Goal: Task Accomplishment & Management: Use online tool/utility

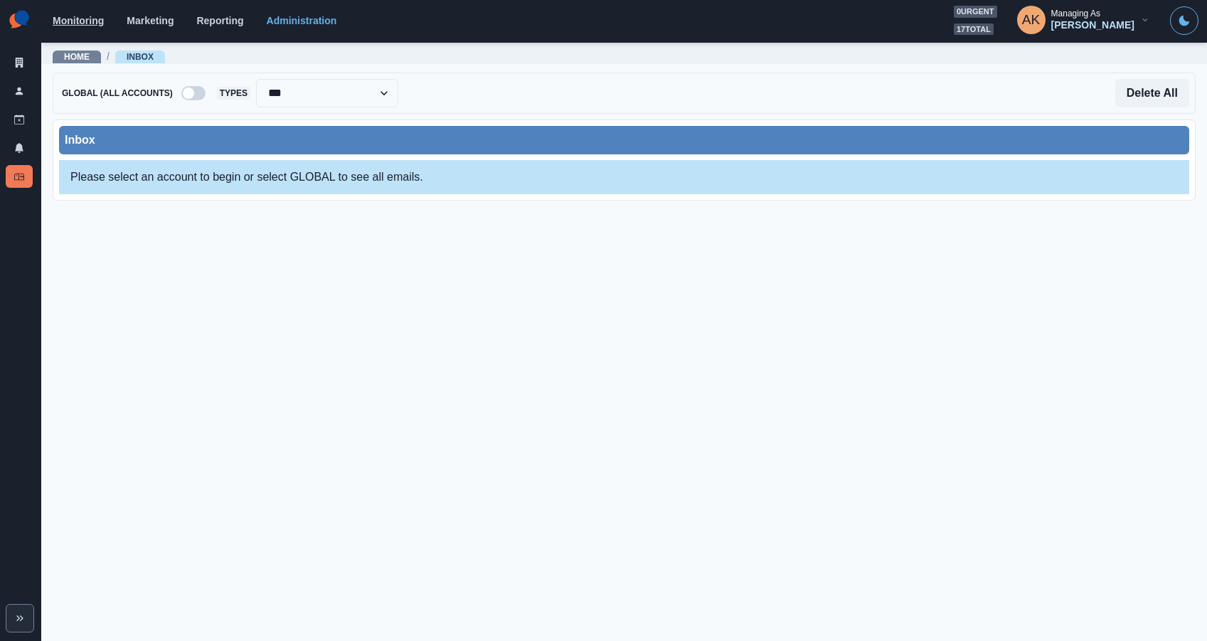
click at [91, 16] on link "Monitoring" at bounding box center [78, 20] width 51 height 11
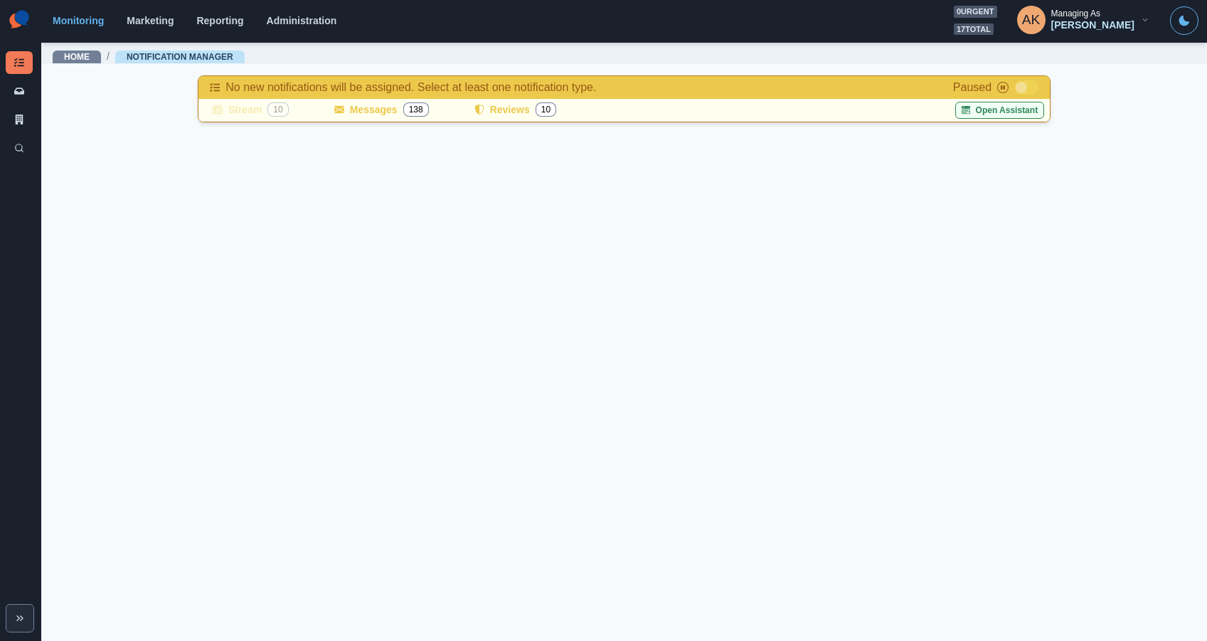
click at [997, 114] on button "Open Assistant" at bounding box center [1000, 110] width 90 height 17
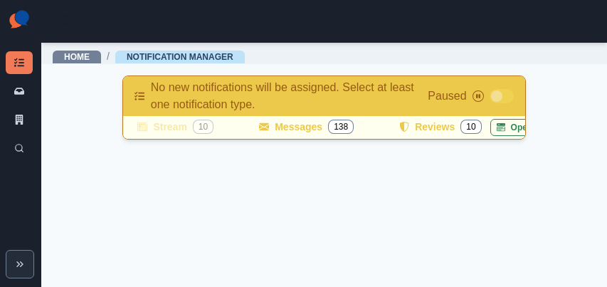
drag, startPoint x: 585, startPoint y: 283, endPoint x: 580, endPoint y: 568, distance: 285.2
click at [580, 287] on html "Notification Manager Notification Inbox By Client Search Home / Notification Ma…" at bounding box center [303, 143] width 607 height 287
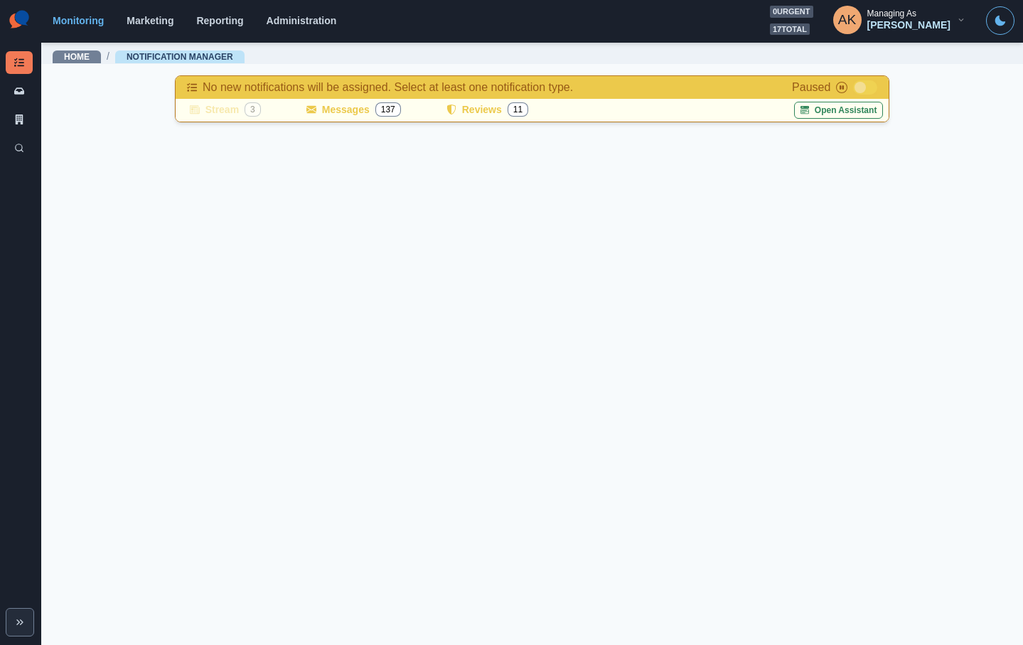
click at [316, 27] on div "Monitoring Marketing Reporting Administration 0 urgent 17 total AK Managing As …" at bounding box center [534, 20] width 962 height 29
click at [316, 24] on link "Administration" at bounding box center [302, 20] width 70 height 11
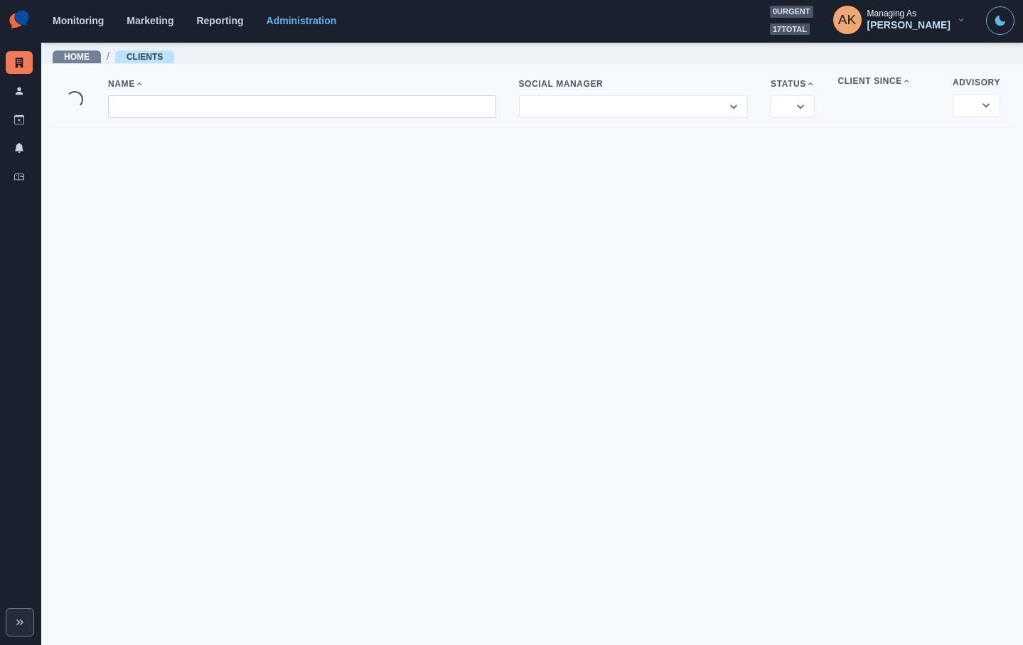
click at [270, 107] on input at bounding box center [302, 106] width 388 height 23
paste input "**********"
type input "**********"
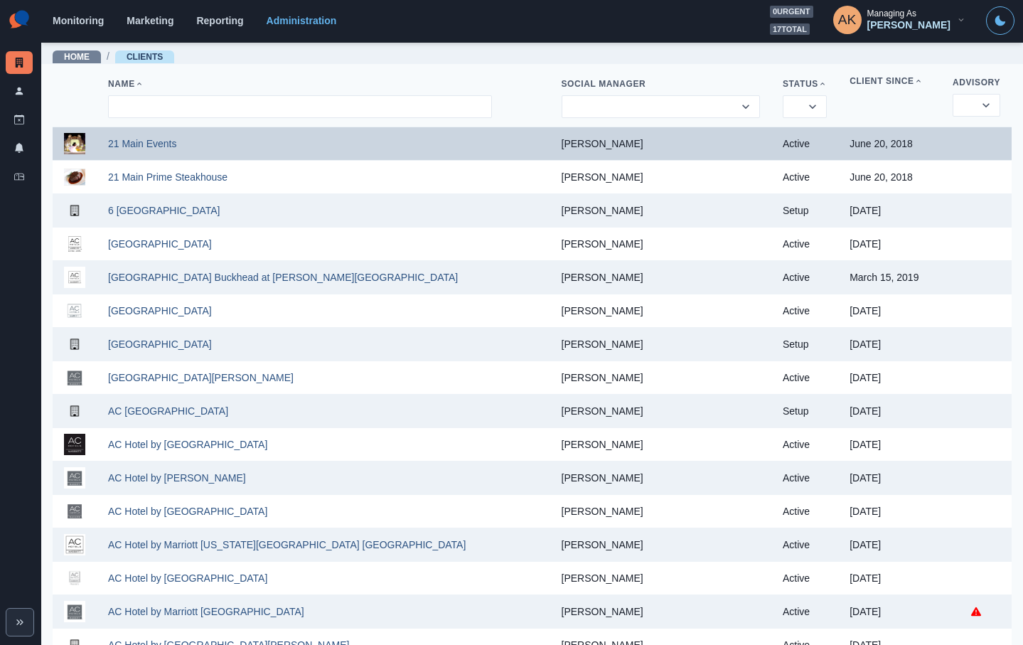
paste input "**********"
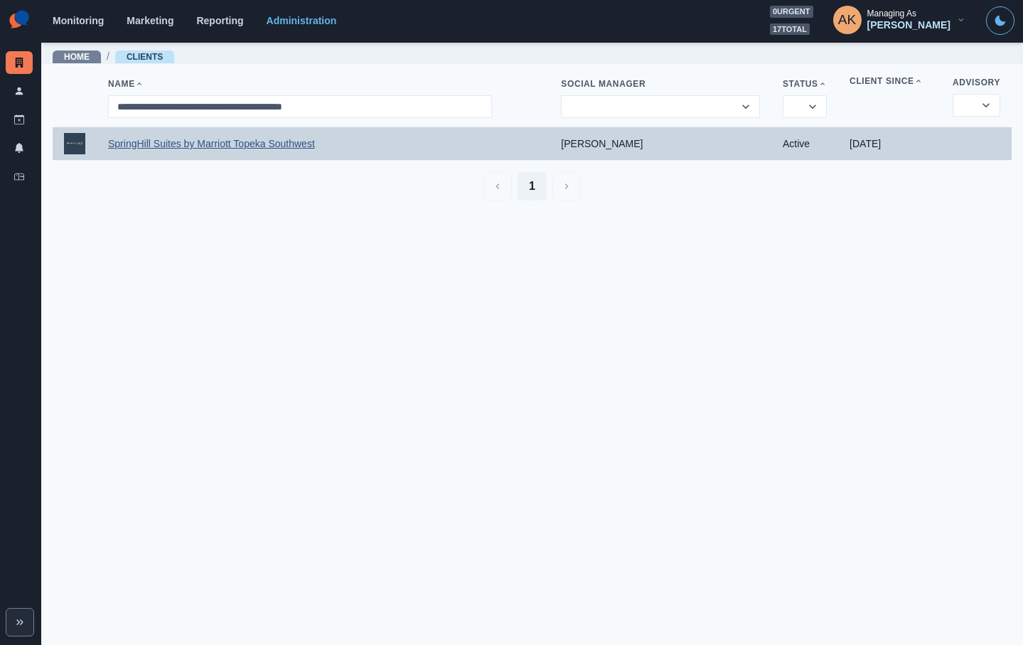
type input "**********"
click at [230, 141] on link "SpringHill Suites by Marriott Topeka Southwest" at bounding box center [211, 143] width 207 height 11
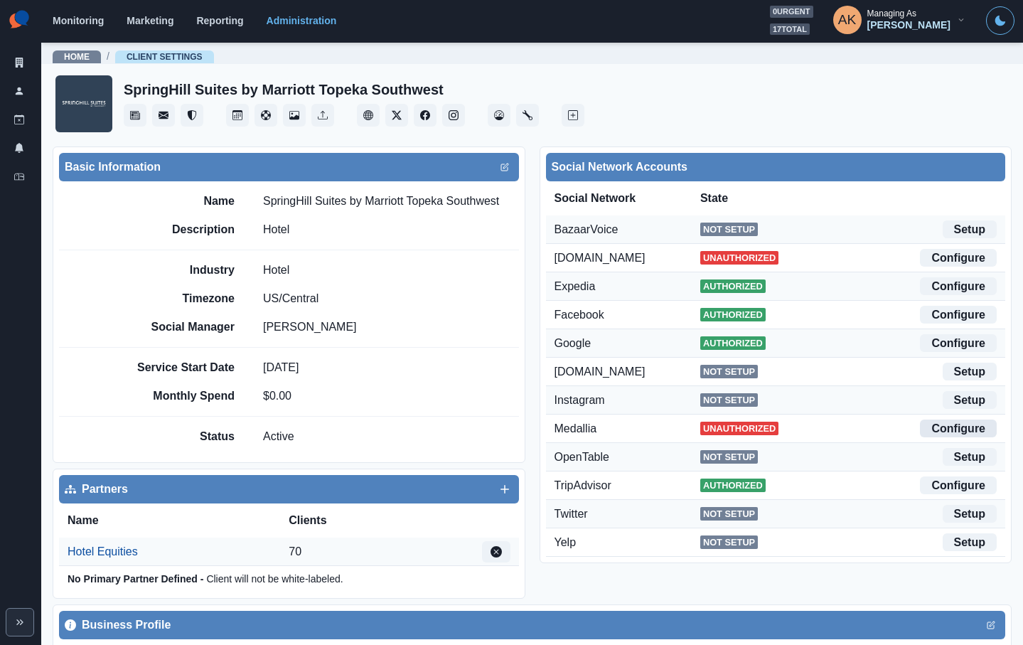
click at [990, 423] on link "Configure" at bounding box center [958, 429] width 77 height 18
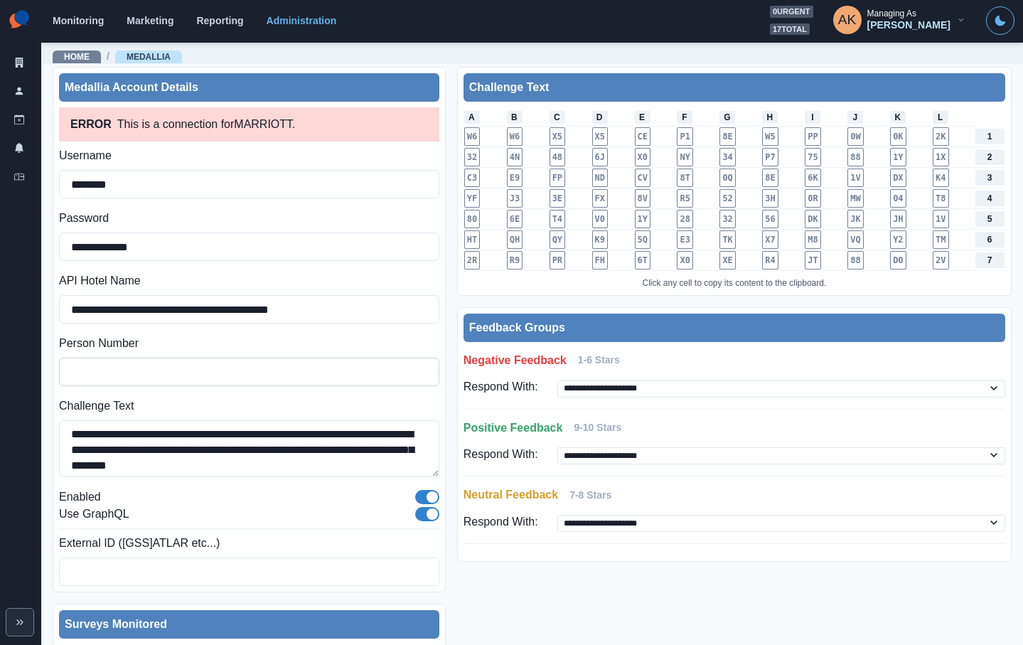
scroll to position [51, 0]
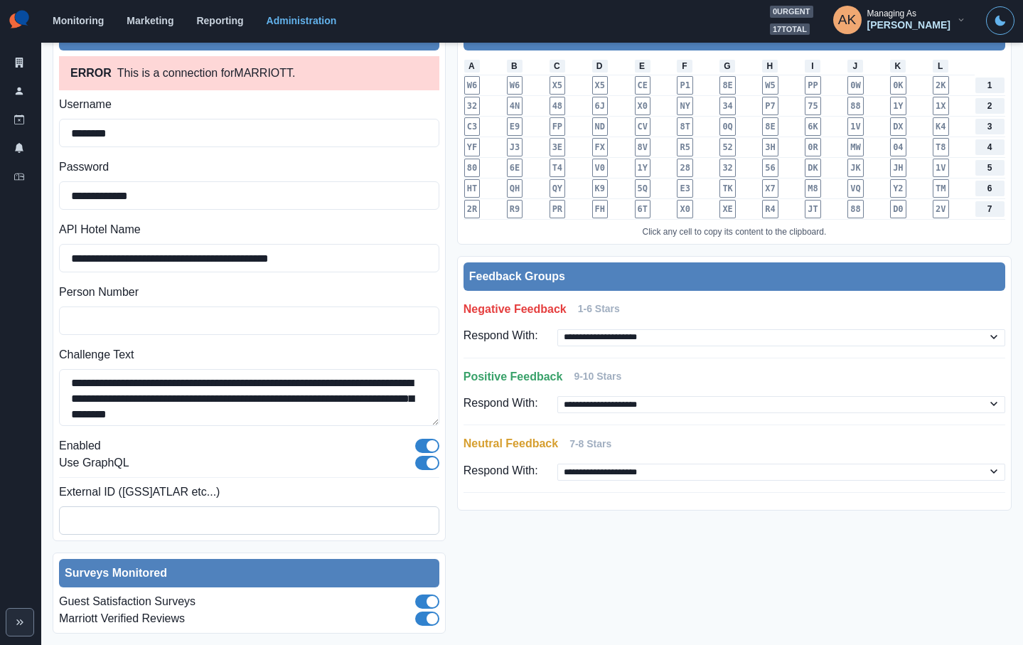
click at [319, 518] on input "External ID ([GSS]ATLAR etc...)" at bounding box center [249, 520] width 380 height 28
paste input "*****"
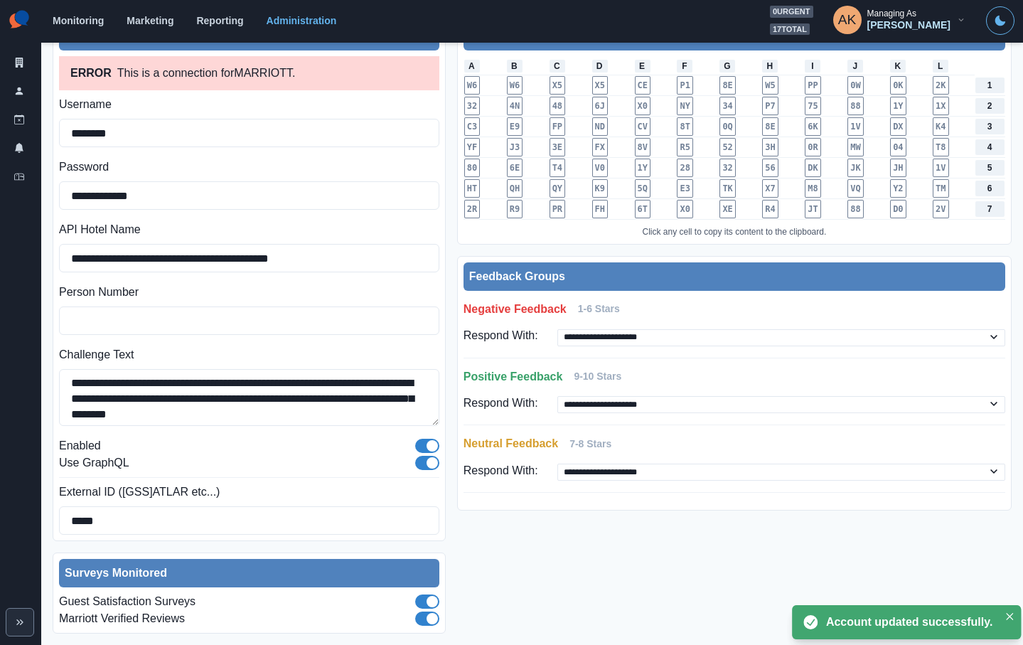
type input "*****"
click at [521, 530] on div "**********" at bounding box center [734, 325] width 555 height 618
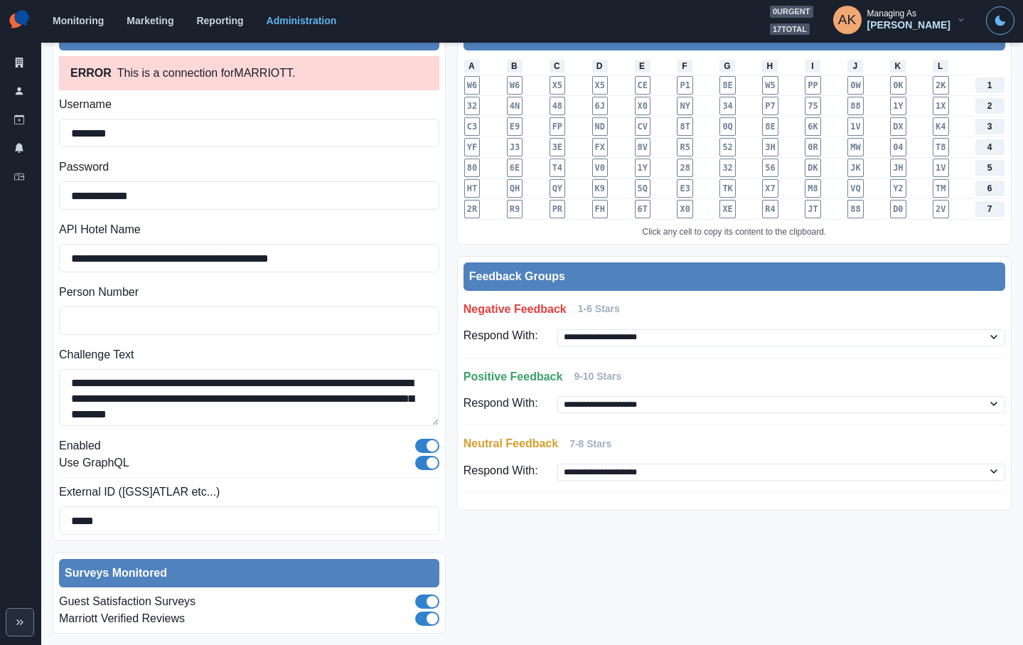
scroll to position [0, 0]
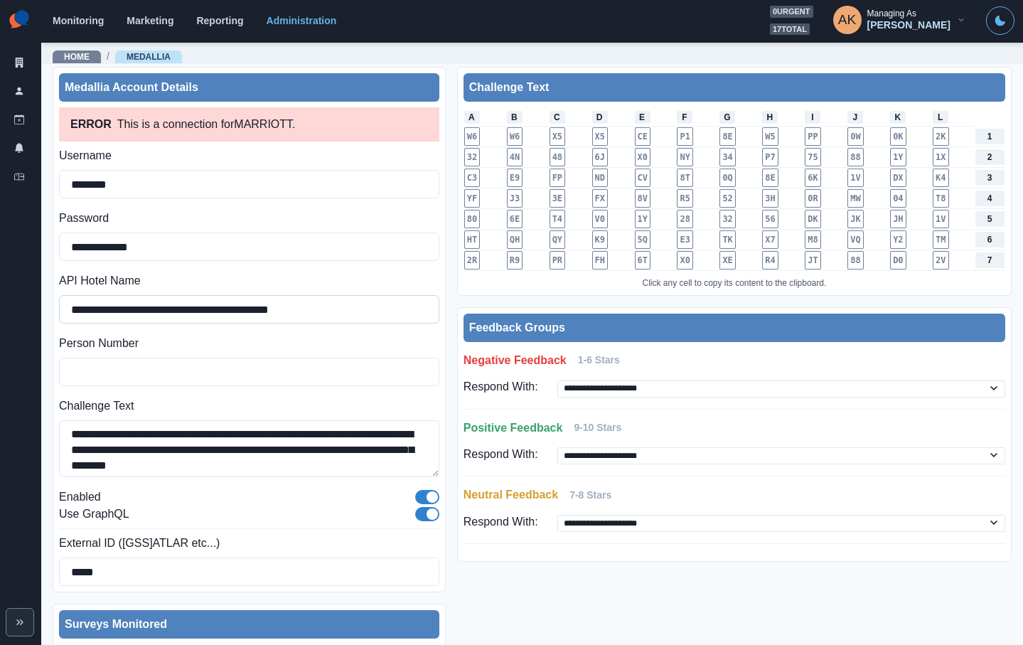
click at [218, 314] on input "**********" at bounding box center [249, 309] width 380 height 28
click at [319, 20] on link "Administration" at bounding box center [302, 20] width 70 height 11
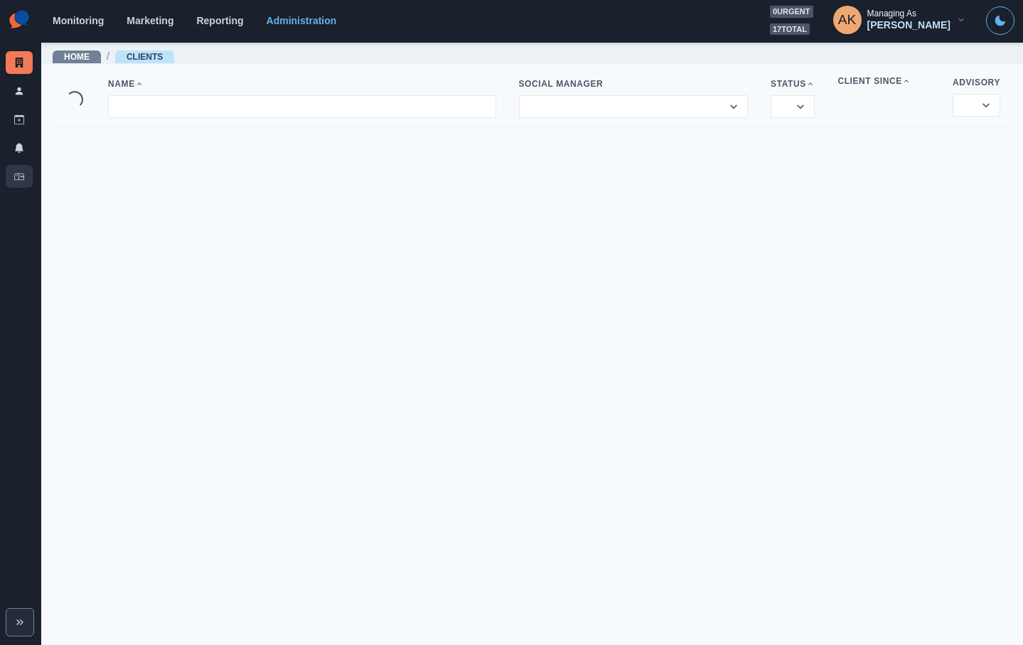
click at [28, 172] on link "Inbox" at bounding box center [19, 176] width 27 height 23
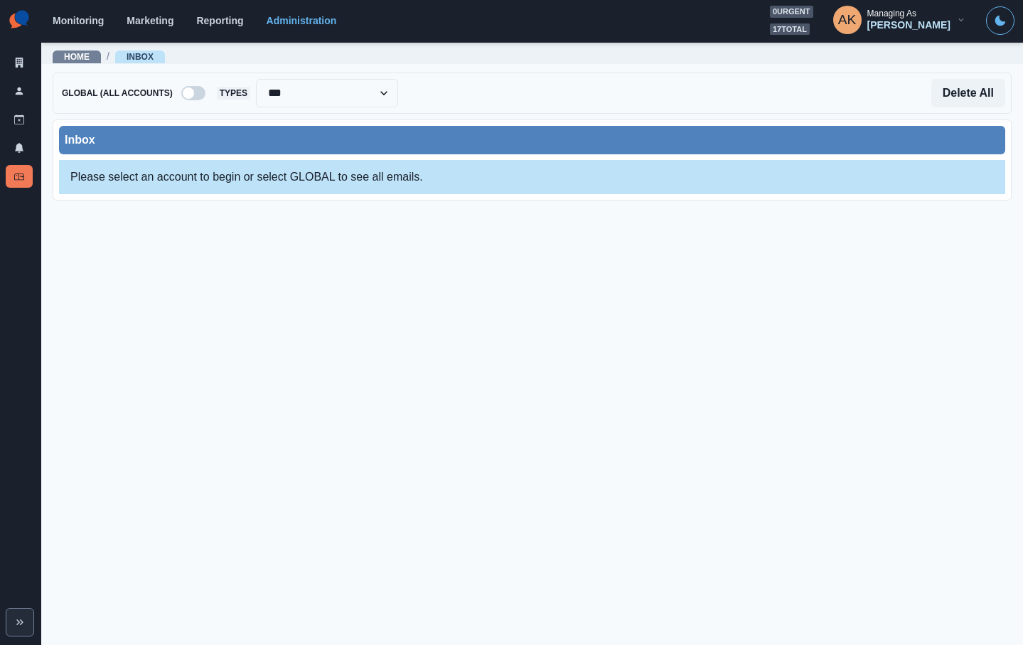
click at [206, 85] on div "**********" at bounding box center [532, 93] width 959 height 41
click at [201, 90] on span at bounding box center [193, 93] width 24 height 14
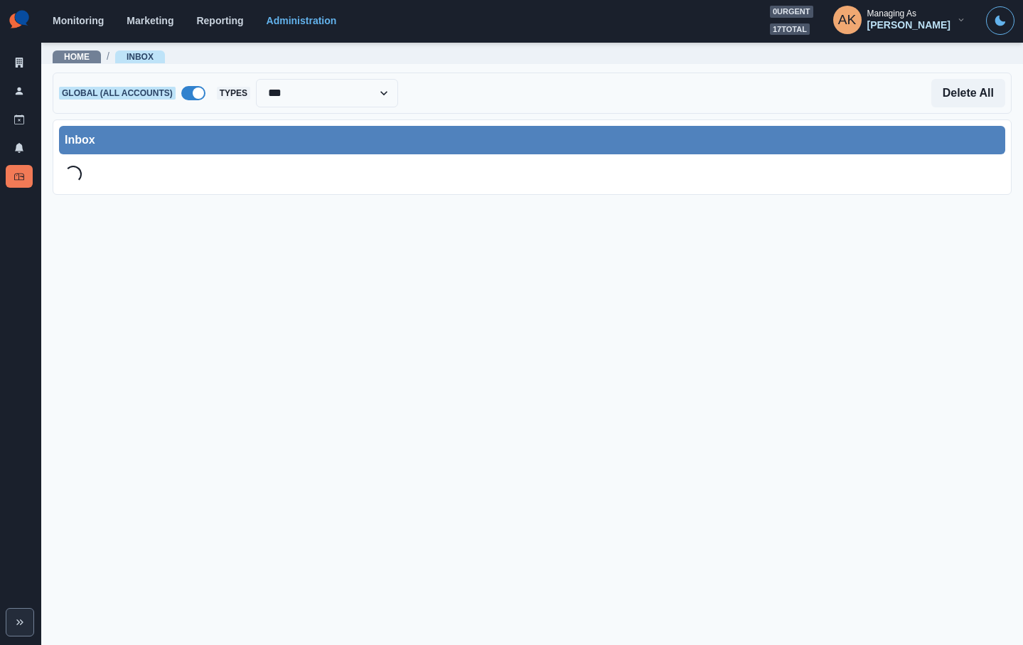
click at [196, 90] on span at bounding box center [198, 92] width 11 height 11
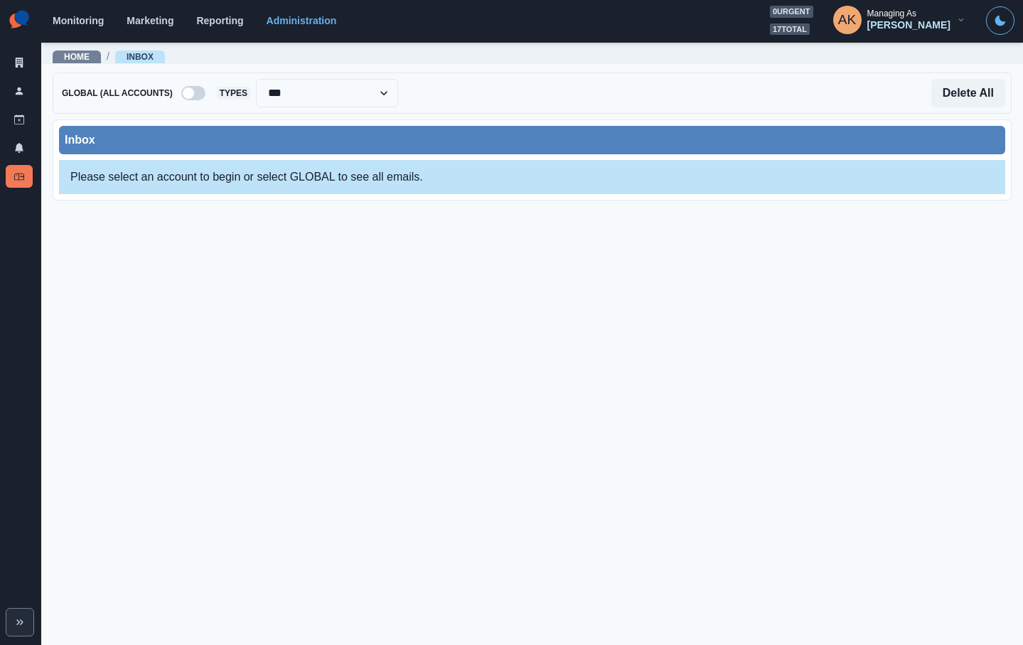
click at [211, 100] on div "**********" at bounding box center [532, 93] width 959 height 41
click at [202, 102] on div "**********" at bounding box center [532, 93] width 959 height 41
click at [202, 95] on span at bounding box center [193, 93] width 24 height 14
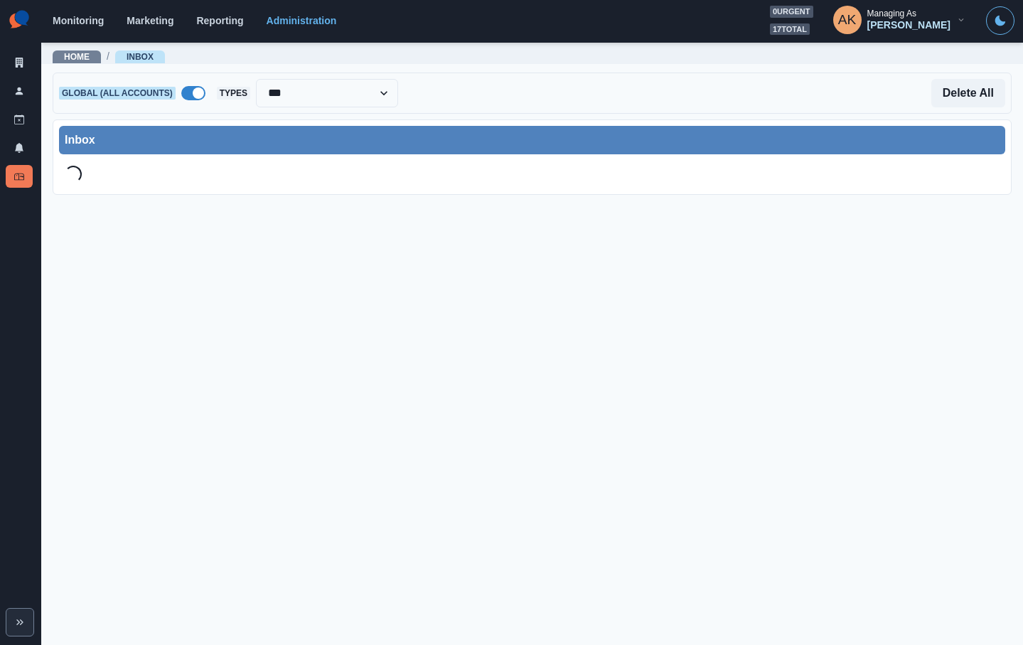
click at [192, 92] on span at bounding box center [193, 93] width 24 height 14
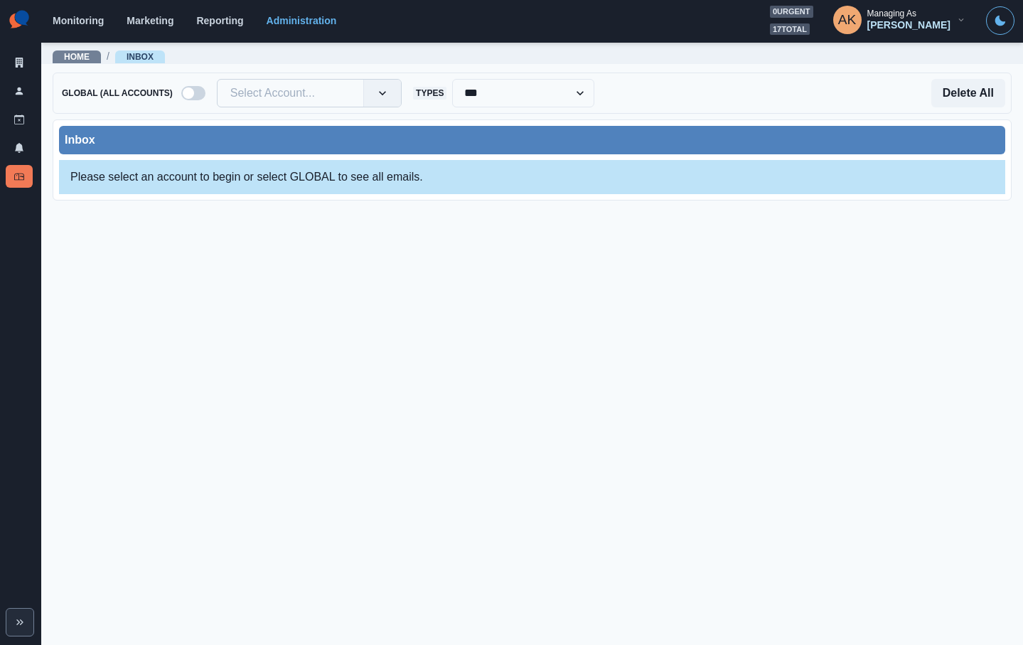
click at [250, 86] on div at bounding box center [290, 93] width 120 height 20
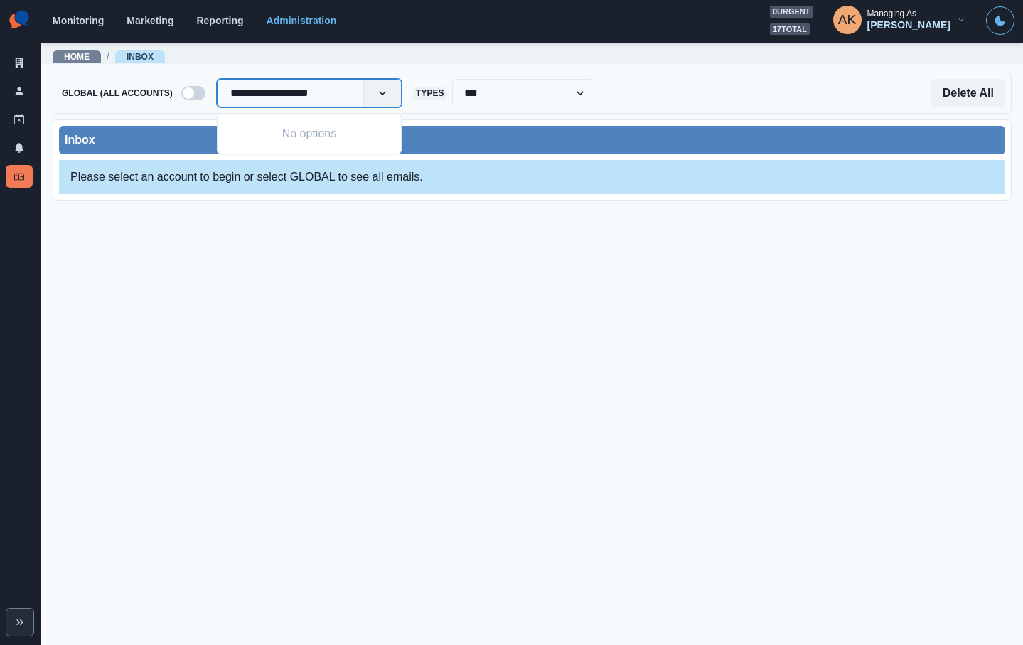
type input "**********"
click at [256, 142] on div "The Westin [GEOGRAPHIC_DATA]" at bounding box center [309, 140] width 183 height 43
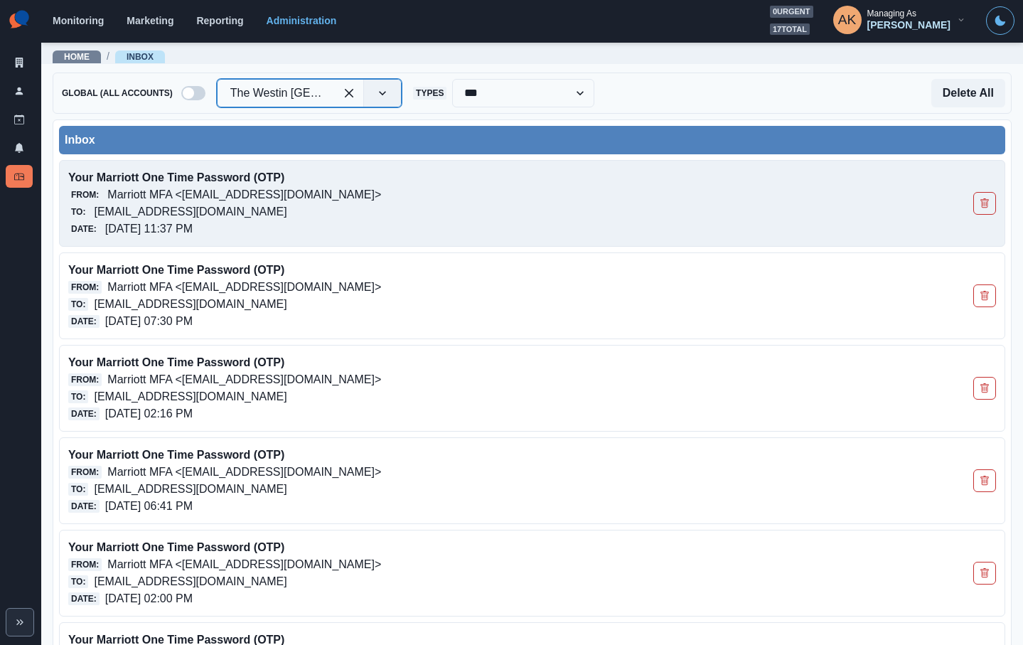
click at [238, 206] on p "[EMAIL_ADDRESS][DOMAIN_NAME]" at bounding box center [190, 211] width 193 height 17
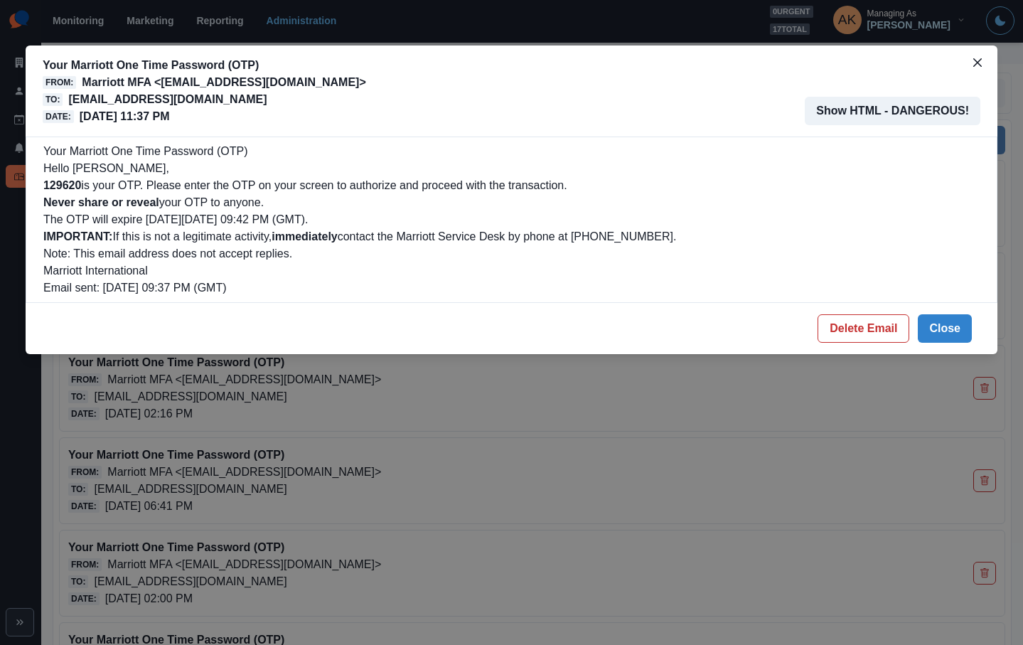
click at [75, 188] on b "129620" at bounding box center [62, 185] width 38 height 12
copy b "129620"
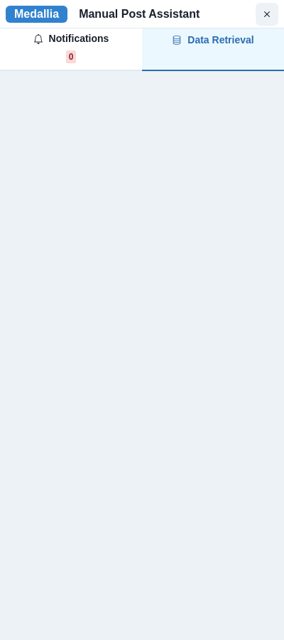
click at [203, 50] on div "1/300 0 CYCLES" at bounding box center [213, 56] width 82 height 13
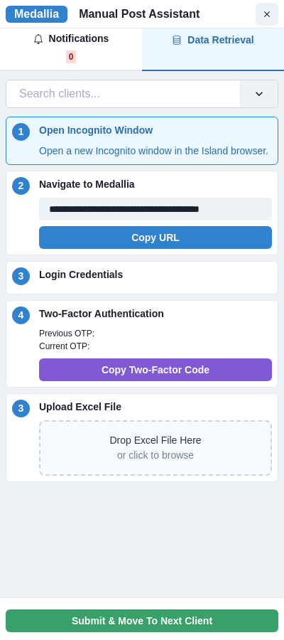
click at [252, 90] on icon at bounding box center [259, 94] width 14 height 14
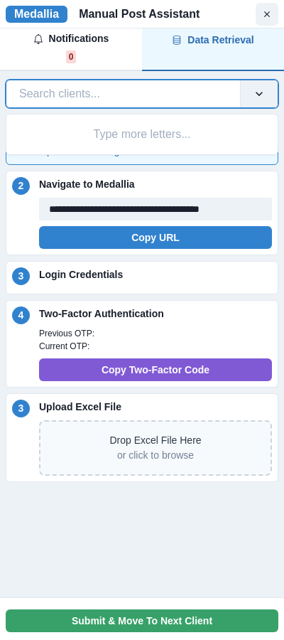
click at [251, 90] on div at bounding box center [259, 93] width 37 height 27
click at [198, 92] on div at bounding box center [123, 94] width 208 height 20
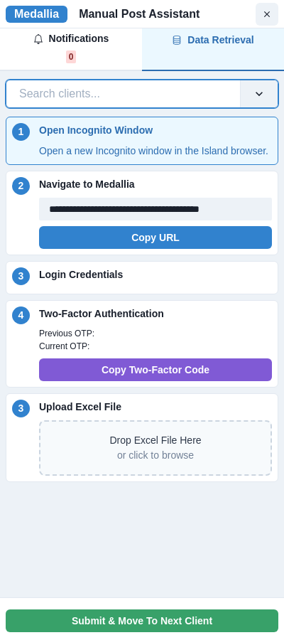
paste input "*****"
type input "*****"
paste input "**********"
type input "**********"
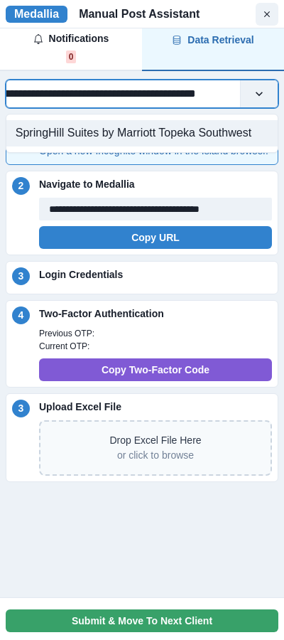
click at [149, 140] on div "SpringHill Suites by Marriott Topeka Southwest" at bounding box center [142, 133] width 272 height 26
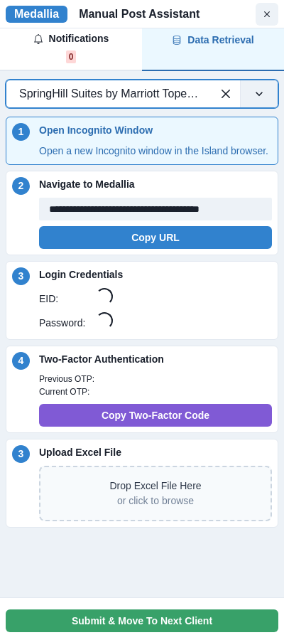
scroll to position [0, 0]
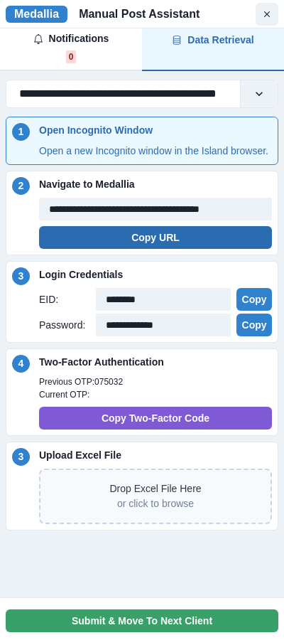
click at [137, 249] on button "Copy URL" at bounding box center [155, 237] width 233 height 23
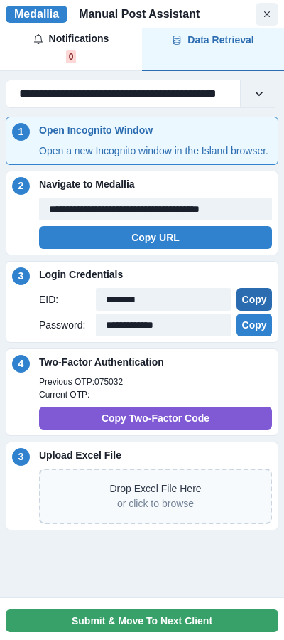
click at [252, 311] on button "Copy" at bounding box center [255, 299] width 36 height 23
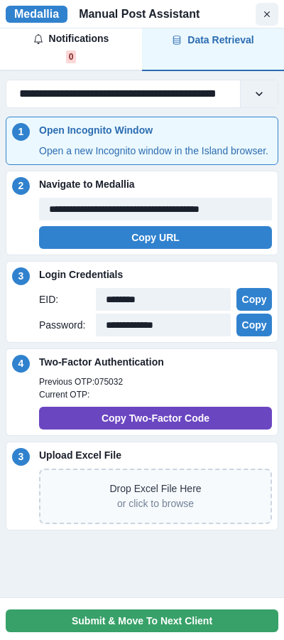
click at [151, 430] on button "Copy Two-Factor Code" at bounding box center [155, 418] width 233 height 23
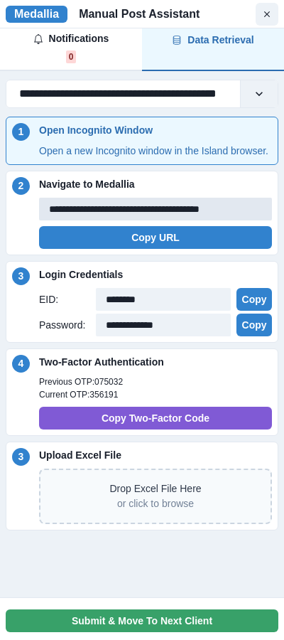
click at [211, 220] on input "**********" at bounding box center [155, 209] width 233 height 23
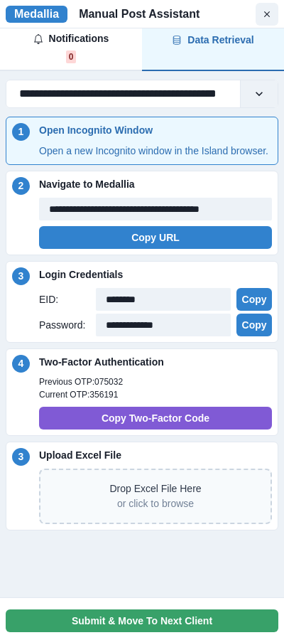
scroll to position [0, 38]
drag, startPoint x: 201, startPoint y: 223, endPoint x: 341, endPoint y: 223, distance: 139.4
click at [284, 223] on html "**********" at bounding box center [142, 320] width 284 height 640
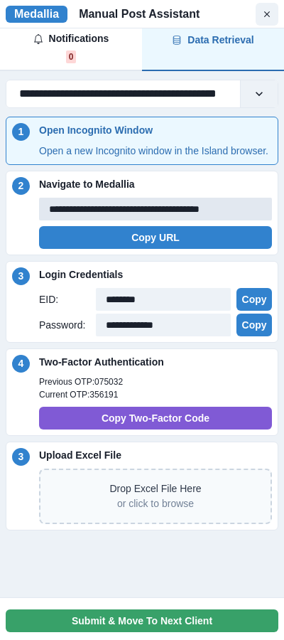
click at [258, 220] on input "**********" at bounding box center [155, 209] width 233 height 23
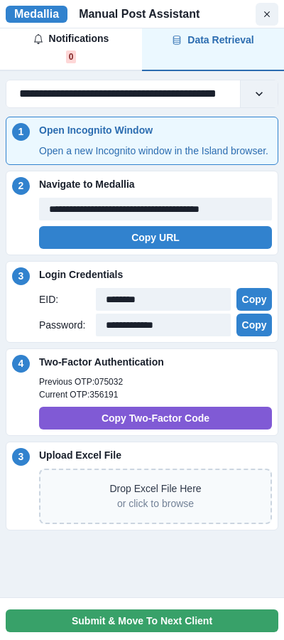
scroll to position [0, 0]
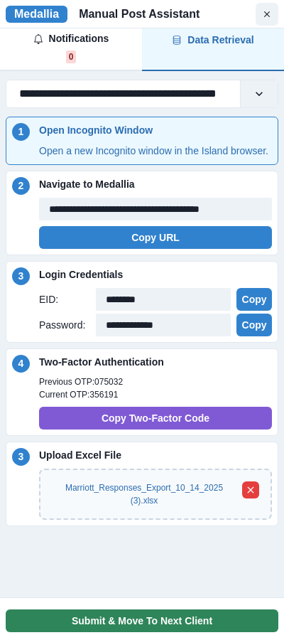
click at [175, 617] on button "Submit & Move To Next Client" at bounding box center [142, 620] width 273 height 23
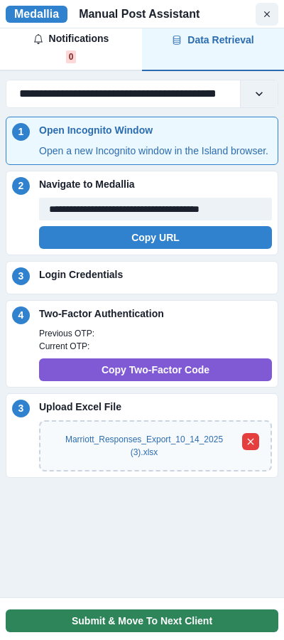
click at [102, 619] on button "Submit & Move To Next Client" at bounding box center [142, 620] width 273 height 23
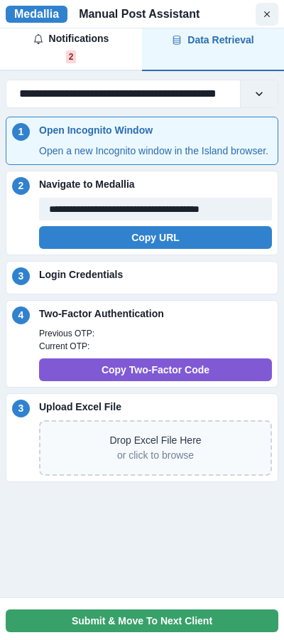
click at [87, 52] on div "Notifications 2" at bounding box center [71, 47] width 76 height 33
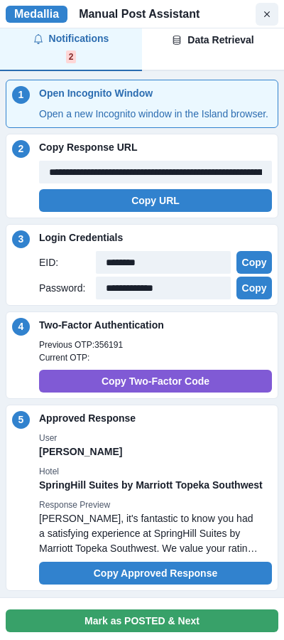
scroll to position [0, 248]
drag, startPoint x: 164, startPoint y: 190, endPoint x: 389, endPoint y: 217, distance: 226.4
click at [284, 217] on html "**********" at bounding box center [142, 320] width 284 height 640
click at [171, 203] on div "**********" at bounding box center [155, 186] width 233 height 51
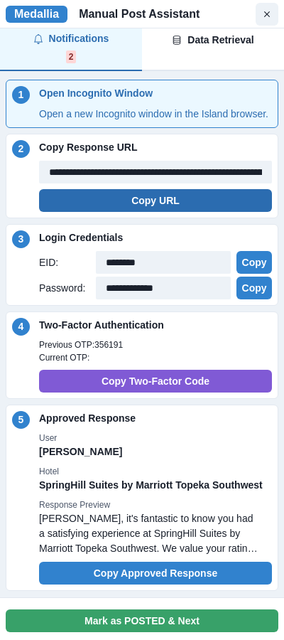
click at [169, 208] on button "Copy URL" at bounding box center [155, 200] width 233 height 23
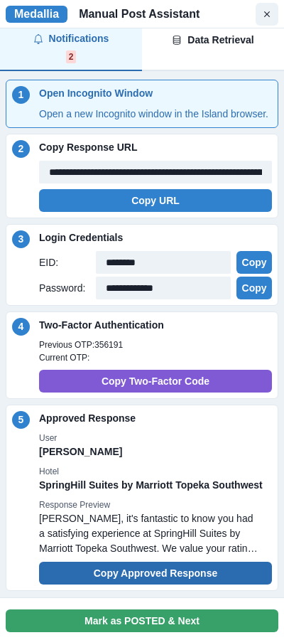
click at [146, 585] on button "Copy Approved Response" at bounding box center [155, 573] width 233 height 23
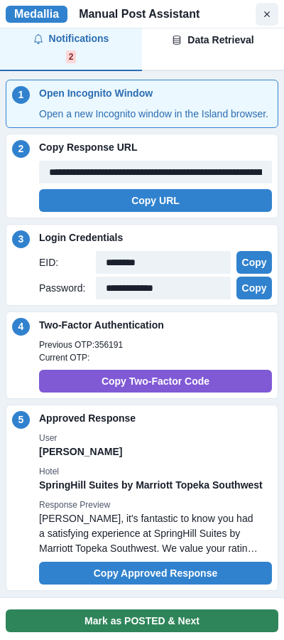
click at [176, 622] on button "Mark as POSTED & Next" at bounding box center [142, 620] width 273 height 23
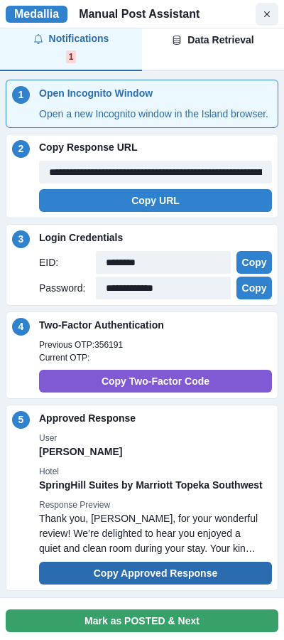
click at [176, 585] on button "Copy Approved Response" at bounding box center [155, 573] width 233 height 23
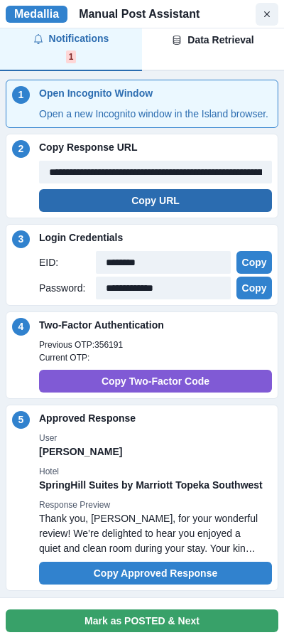
click at [169, 212] on button "Copy URL" at bounding box center [155, 200] width 233 height 23
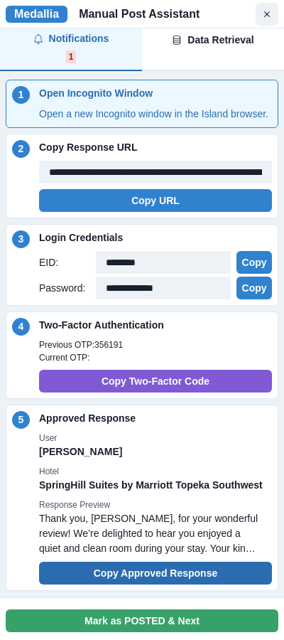
click at [173, 585] on button "Copy Approved Response" at bounding box center [155, 573] width 233 height 23
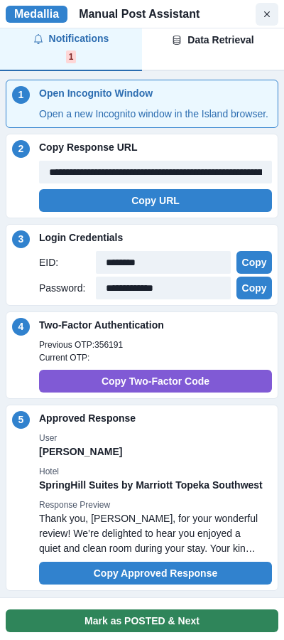
click at [154, 616] on button "Mark as POSTED & Next" at bounding box center [142, 620] width 273 height 23
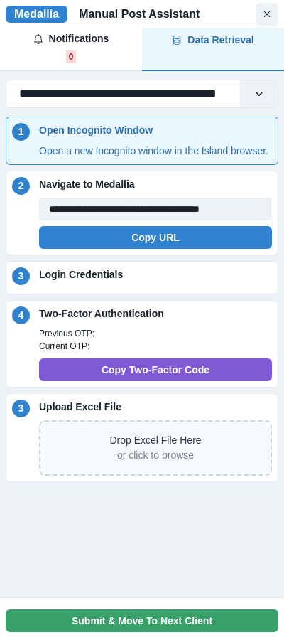
click at [246, 44] on div "Data Retrieval" at bounding box center [213, 40] width 82 height 15
click at [105, 65] on button "Notifications 1" at bounding box center [71, 49] width 142 height 43
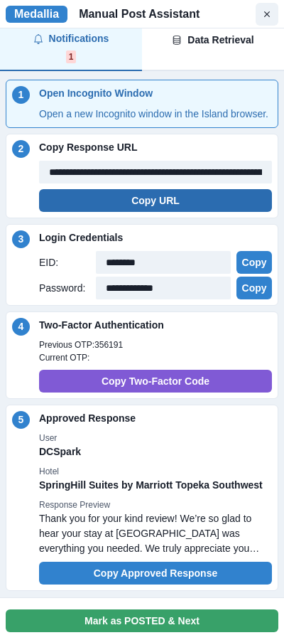
click at [159, 211] on button "Copy URL" at bounding box center [155, 200] width 233 height 23
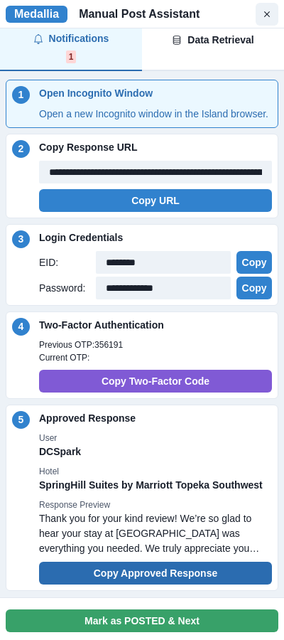
click at [170, 585] on button "Copy Approved Response" at bounding box center [155, 573] width 233 height 23
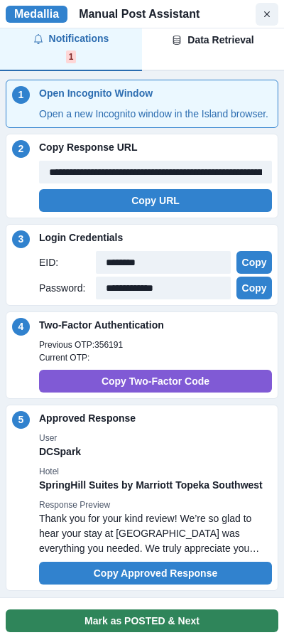
click at [120, 619] on button "Mark as POSTED & Next" at bounding box center [142, 620] width 273 height 23
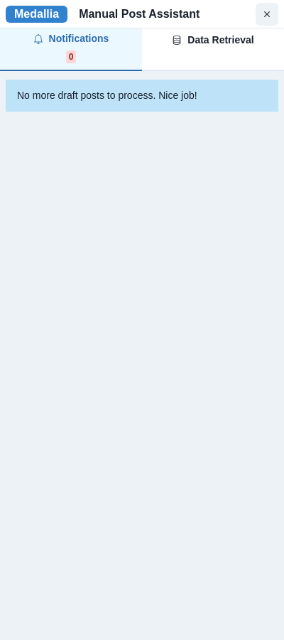
click at [220, 41] on div "Data Retrieval" at bounding box center [213, 40] width 82 height 15
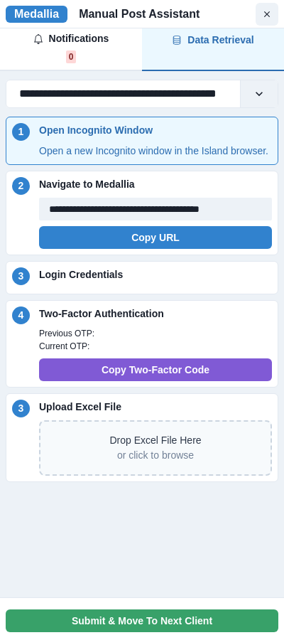
click at [96, 47] on div "Notifications 0" at bounding box center [71, 47] width 76 height 33
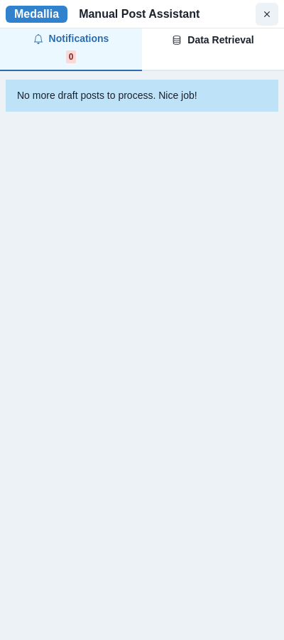
click at [219, 58] on span "0 CYCLES" at bounding box center [231, 56] width 48 height 13
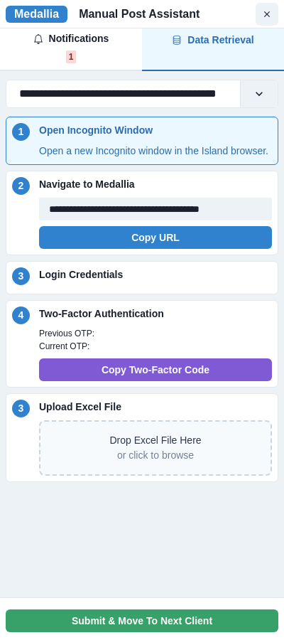
click at [77, 56] on div "Notifications 1" at bounding box center [71, 47] width 76 height 33
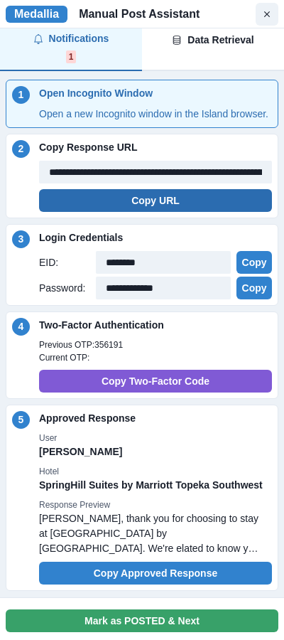
click at [147, 212] on button "Copy URL" at bounding box center [155, 200] width 233 height 23
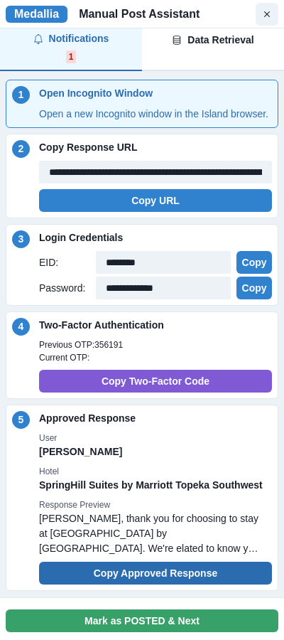
click at [178, 585] on button "Copy Approved Response" at bounding box center [155, 573] width 233 height 23
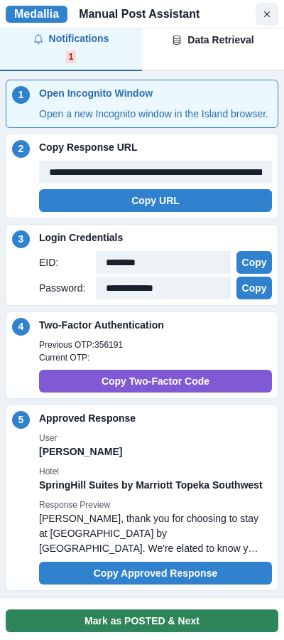
click at [137, 627] on button "Mark as POSTED & Next" at bounding box center [142, 620] width 273 height 23
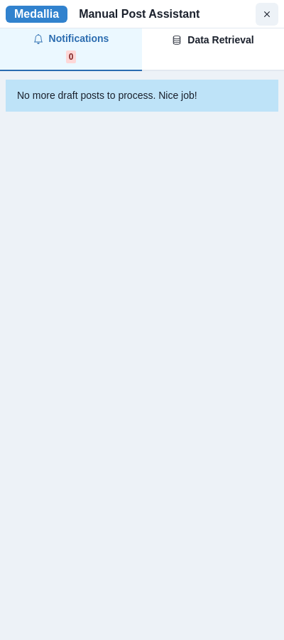
click at [198, 53] on span "1/300" at bounding box center [185, 56] width 27 height 13
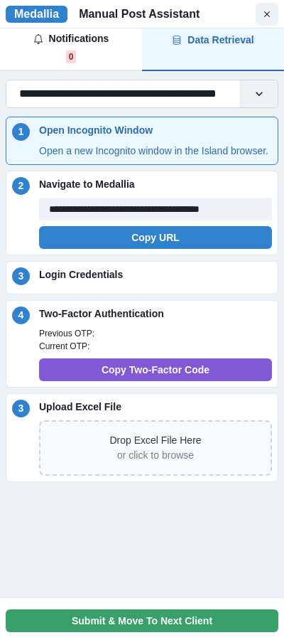
click at [186, 100] on input "**********" at bounding box center [139, 93] width 240 height 17
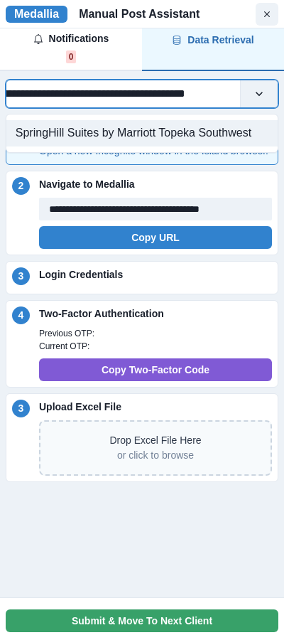
paste input "text"
type input "**********"
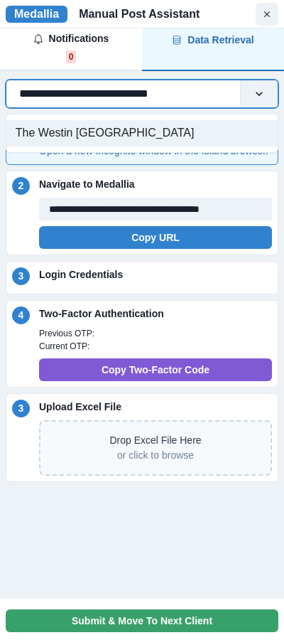
click at [158, 139] on div "The Westin [GEOGRAPHIC_DATA]" at bounding box center [142, 133] width 272 height 26
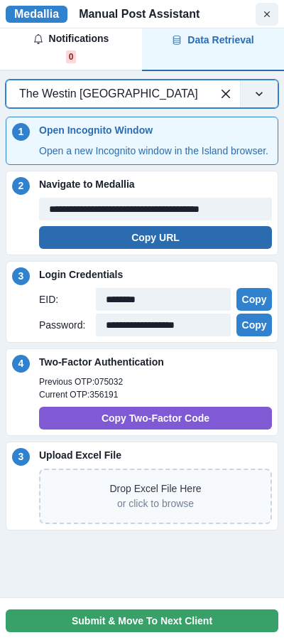
click at [170, 249] on button "Copy URL" at bounding box center [155, 237] width 233 height 23
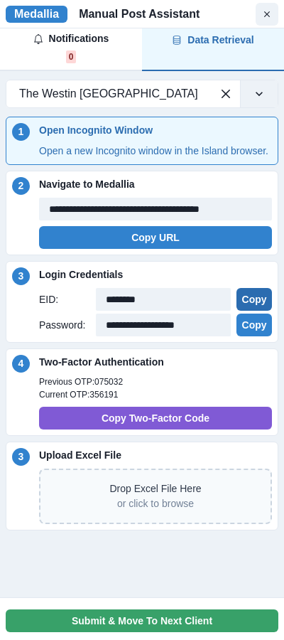
click at [262, 309] on button "Copy" at bounding box center [255, 299] width 36 height 23
click at [253, 336] on button "Copy" at bounding box center [255, 325] width 36 height 23
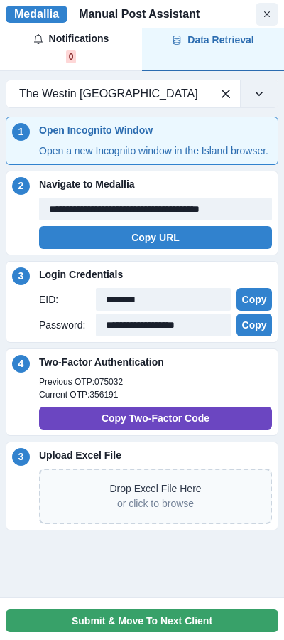
click at [195, 430] on button "Copy Two-Factor Code" at bounding box center [155, 418] width 233 height 23
click at [168, 427] on button "Copy Two-Factor Code" at bounding box center [155, 418] width 233 height 23
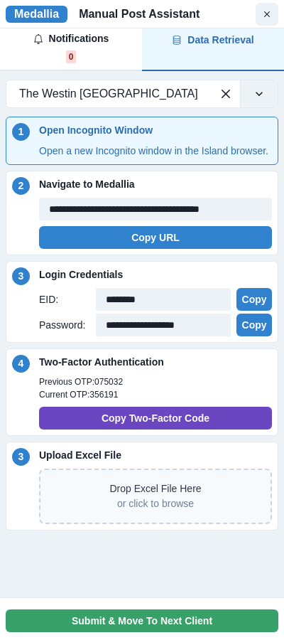
click at [168, 427] on button "Copy Two-Factor Code" at bounding box center [155, 418] width 233 height 23
click at [158, 430] on button "Copy Two-Factor Code" at bounding box center [155, 418] width 233 height 23
click at [124, 430] on button "Copy Two-Factor Code" at bounding box center [155, 418] width 233 height 23
click at [138, 430] on button "Copy Two-Factor Code" at bounding box center [155, 418] width 233 height 23
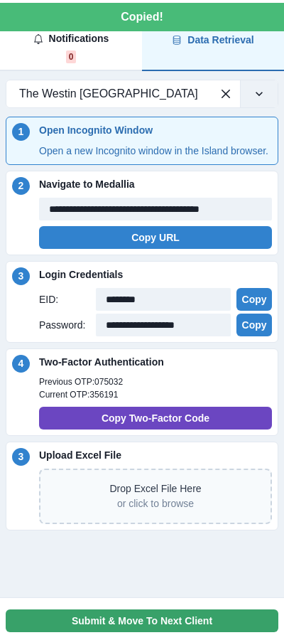
click at [138, 430] on button "Copy Two-Factor Code" at bounding box center [155, 418] width 233 height 23
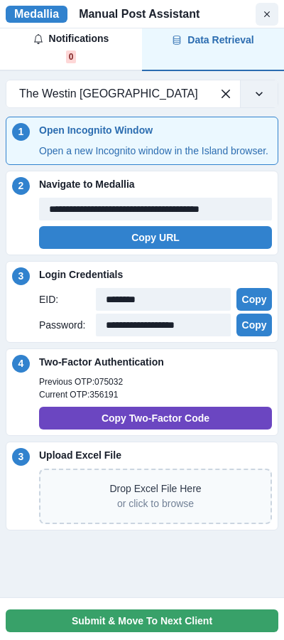
click at [138, 430] on button "Copy Two-Factor Code" at bounding box center [155, 418] width 233 height 23
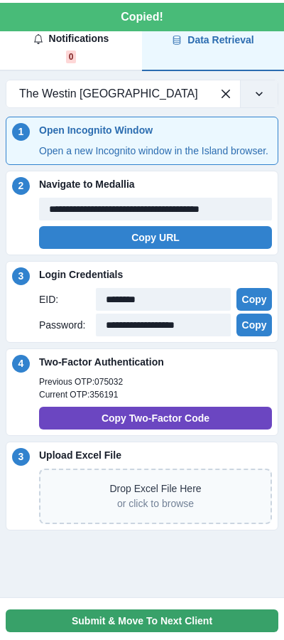
click at [138, 430] on button "Copy Two-Factor Code" at bounding box center [155, 418] width 233 height 23
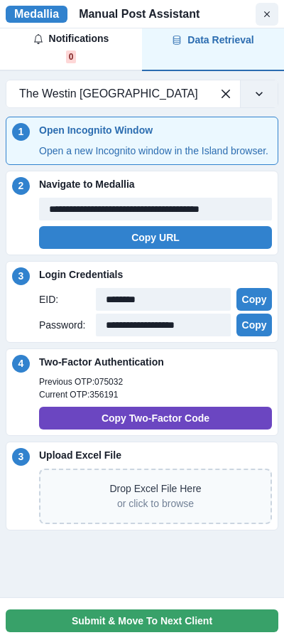
click at [188, 428] on button "Copy Two-Factor Code" at bounding box center [155, 418] width 233 height 23
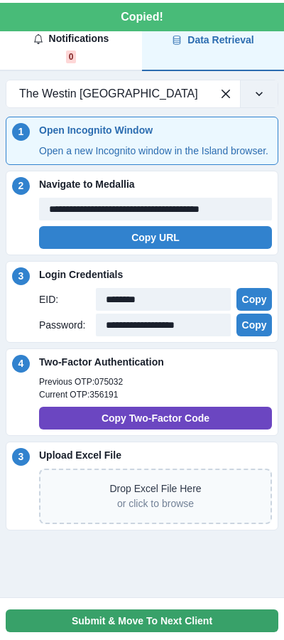
click at [188, 428] on button "Copy Two-Factor Code" at bounding box center [155, 418] width 233 height 23
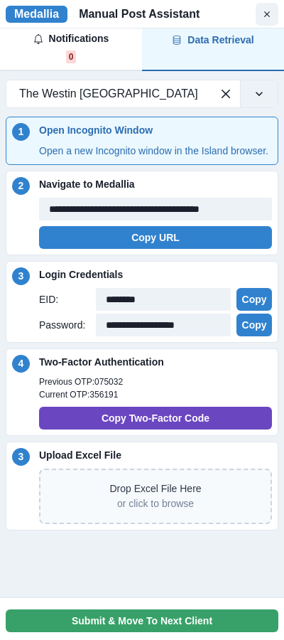
click at [149, 430] on button "Copy Two-Factor Code" at bounding box center [155, 418] width 233 height 23
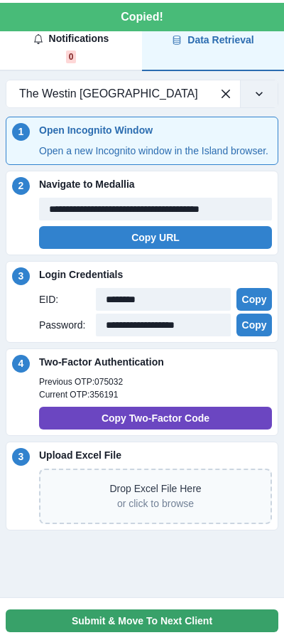
click at [149, 430] on button "Copy Two-Factor Code" at bounding box center [155, 418] width 233 height 23
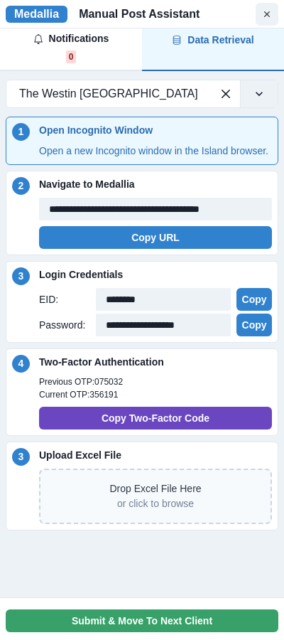
click at [149, 430] on button "Copy Two-Factor Code" at bounding box center [155, 418] width 233 height 23
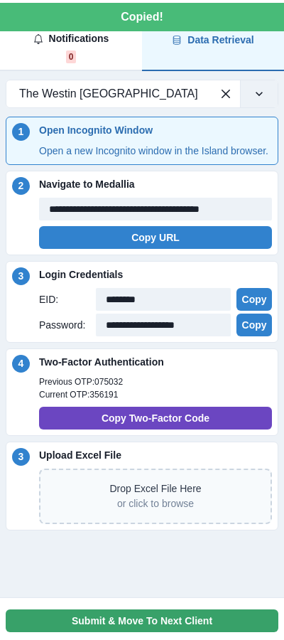
click at [149, 430] on button "Copy Two-Factor Code" at bounding box center [155, 418] width 233 height 23
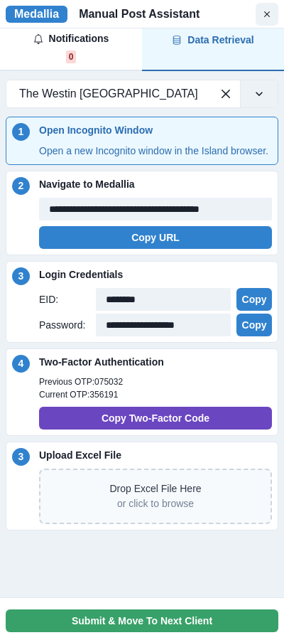
click at [145, 430] on button "Copy Two-Factor Code" at bounding box center [155, 418] width 233 height 23
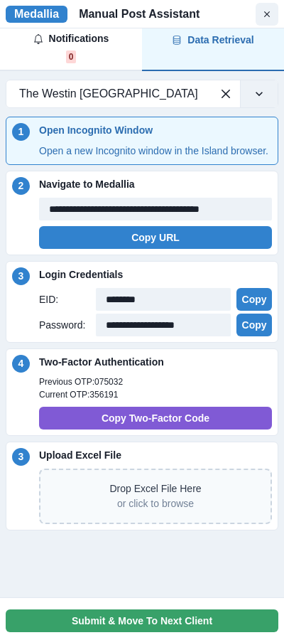
click at [39, 407] on button "Copy Two-Factor Code" at bounding box center [155, 418] width 233 height 23
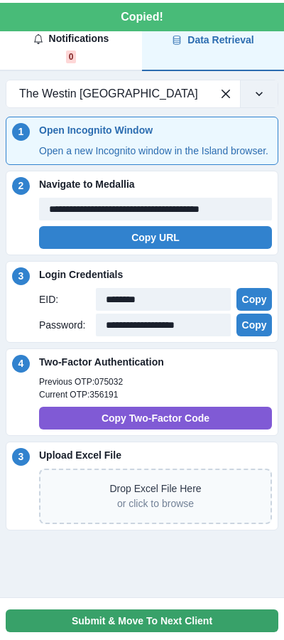
click at [39, 407] on button "Copy Two-Factor Code" at bounding box center [155, 418] width 233 height 23
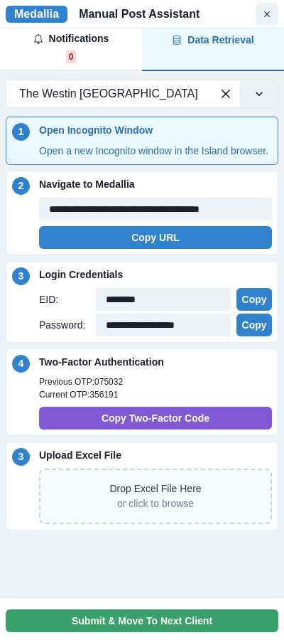
click at [39, 407] on button "Copy Two-Factor Code" at bounding box center [155, 418] width 233 height 23
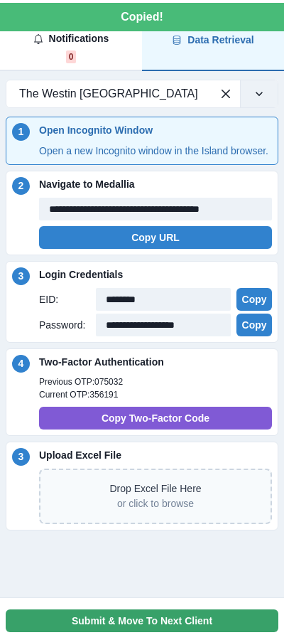
click at [39, 407] on button "Copy Two-Factor Code" at bounding box center [155, 418] width 233 height 23
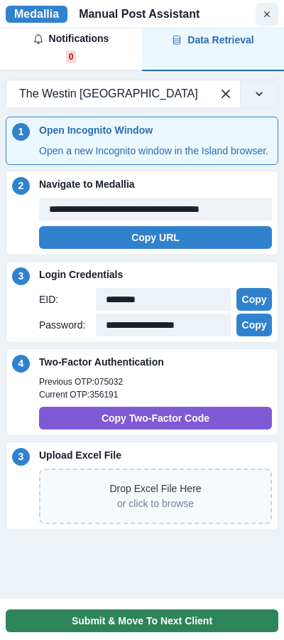
click at [68, 609] on button "Submit & Move To Next Client" at bounding box center [142, 620] width 273 height 23
click at [68, 611] on button "Submit & Move To Next Client" at bounding box center [142, 620] width 273 height 23
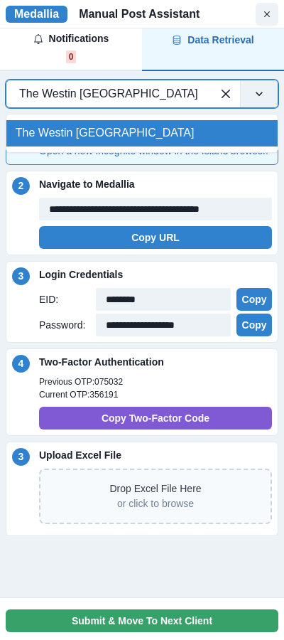
click at [188, 92] on div at bounding box center [109, 94] width 180 height 20
click at [175, 132] on div "The Westin [GEOGRAPHIC_DATA]" at bounding box center [142, 133] width 272 height 26
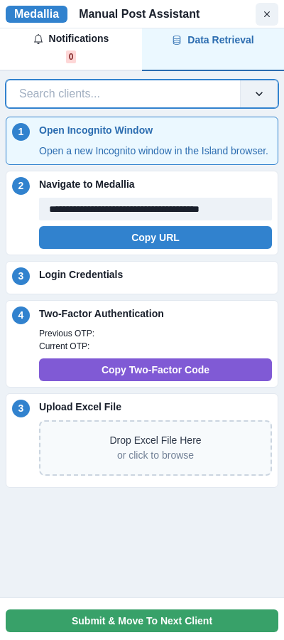
click at [192, 97] on div at bounding box center [123, 94] width 208 height 20
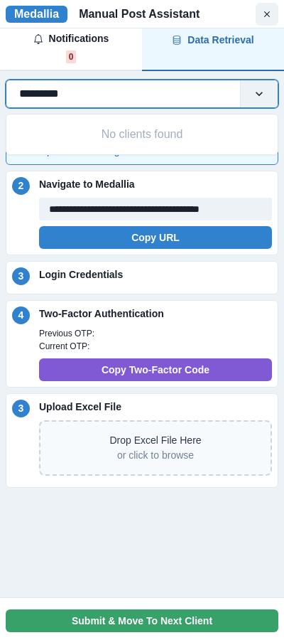
type input "**********"
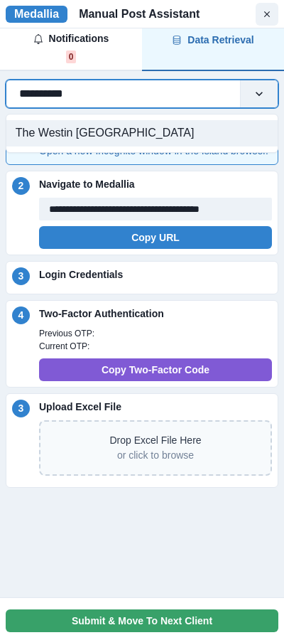
click at [169, 134] on div "The Westin [GEOGRAPHIC_DATA]" at bounding box center [142, 133] width 272 height 26
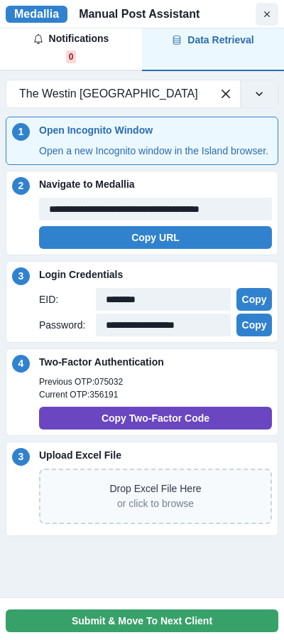
click at [167, 430] on button "Copy Two-Factor Code" at bounding box center [155, 418] width 233 height 23
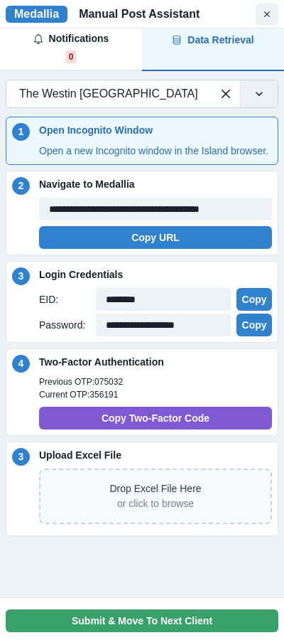
click at [183, 95] on div at bounding box center [109, 94] width 180 height 20
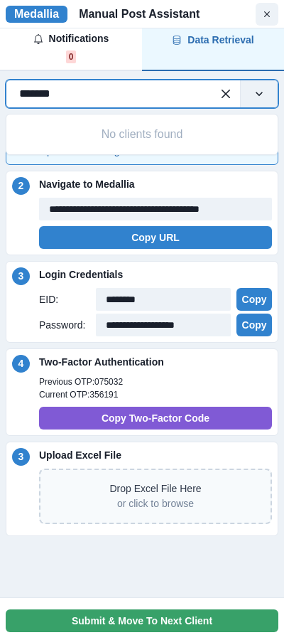
type input "********"
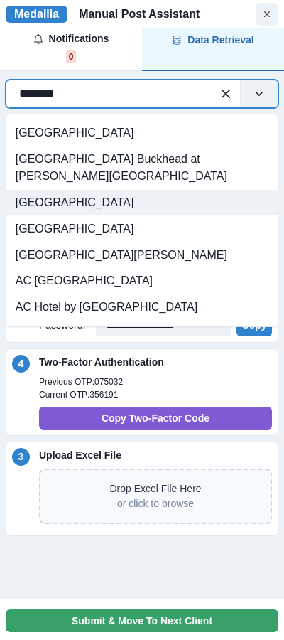
click at [164, 190] on div "AC Hotel Atlanta Downtown" at bounding box center [142, 203] width 272 height 26
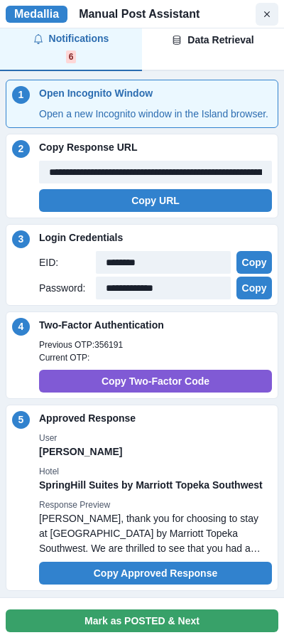
click at [82, 56] on div "Notifications 6" at bounding box center [71, 47] width 76 height 33
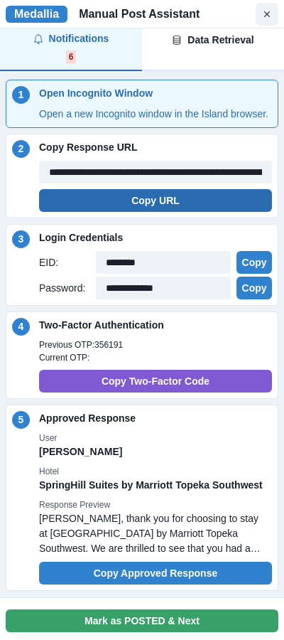
click at [164, 212] on button "Copy URL" at bounding box center [155, 200] width 233 height 23
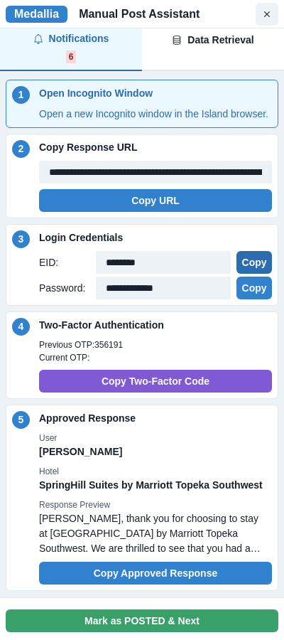
click at [252, 274] on button "Copy" at bounding box center [255, 262] width 36 height 23
click at [262, 299] on button "Copy" at bounding box center [255, 288] width 36 height 23
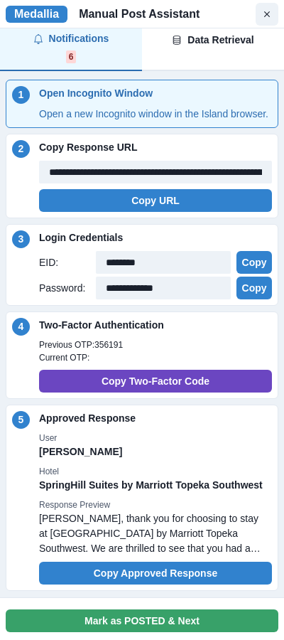
click at [123, 393] on button "Copy Two-Factor Code" at bounding box center [155, 381] width 233 height 23
click at [201, 392] on button "Copy Two-Factor Code" at bounding box center [155, 381] width 233 height 23
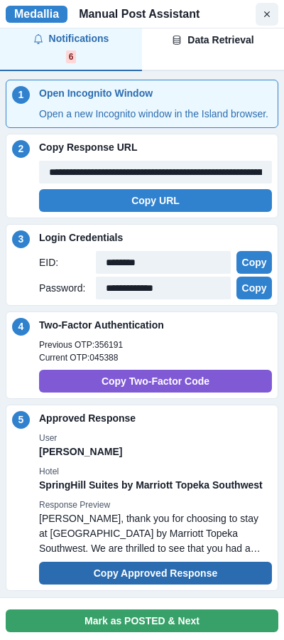
click at [186, 585] on button "Copy Approved Response" at bounding box center [155, 573] width 233 height 23
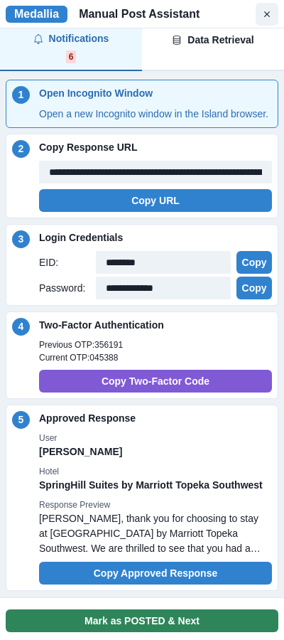
click at [164, 617] on button "Mark as POSTED & Next" at bounding box center [142, 620] width 273 height 23
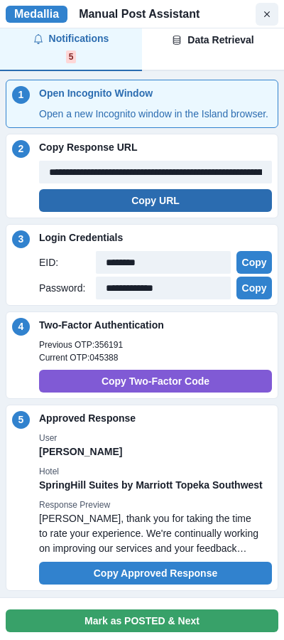
click at [176, 212] on button "Copy URL" at bounding box center [155, 200] width 233 height 23
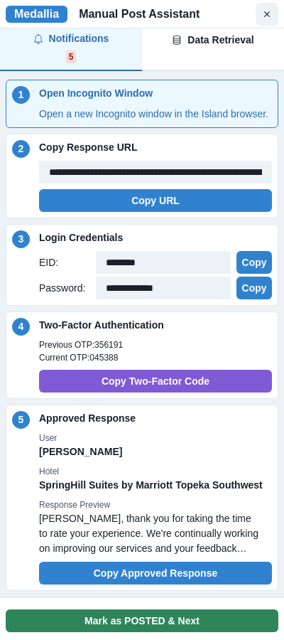
click at [154, 624] on button "Mark as POSTED & Next" at bounding box center [142, 620] width 273 height 23
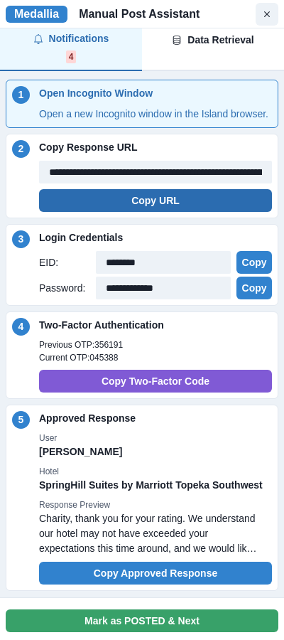
click at [150, 212] on button "Copy URL" at bounding box center [155, 200] width 233 height 23
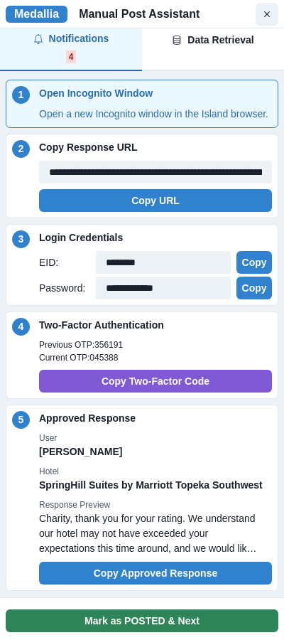
click at [172, 624] on button "Mark as POSTED & Next" at bounding box center [142, 620] width 273 height 23
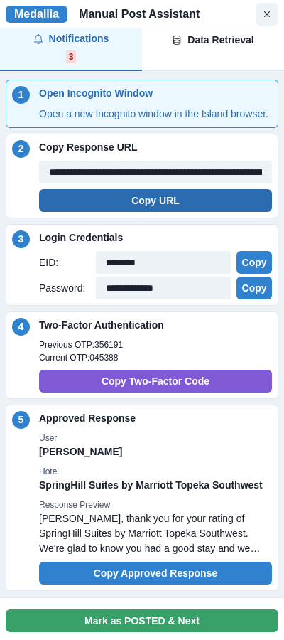
click at [190, 205] on button "Copy URL" at bounding box center [155, 200] width 233 height 23
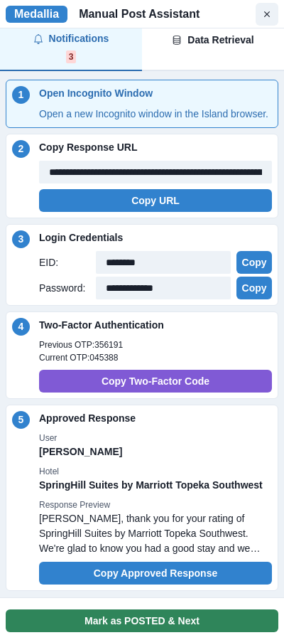
click at [122, 626] on button "Mark as POSTED & Next" at bounding box center [142, 620] width 273 height 23
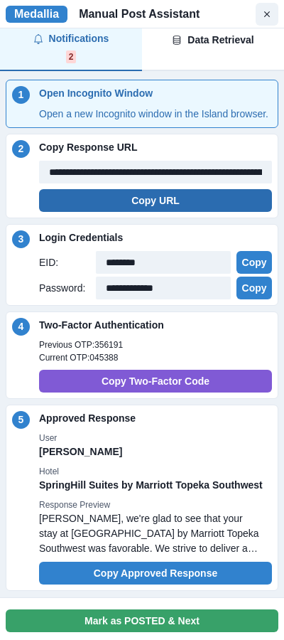
click at [191, 212] on button "Copy URL" at bounding box center [155, 200] width 233 height 23
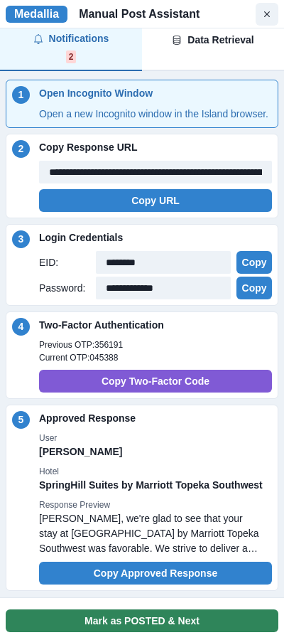
click at [117, 628] on button "Mark as POSTED & Next" at bounding box center [142, 620] width 273 height 23
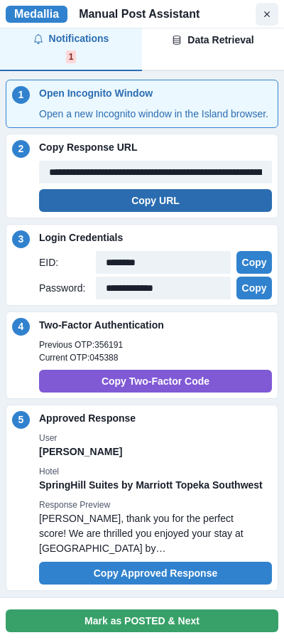
click at [124, 211] on button "Copy URL" at bounding box center [155, 200] width 233 height 23
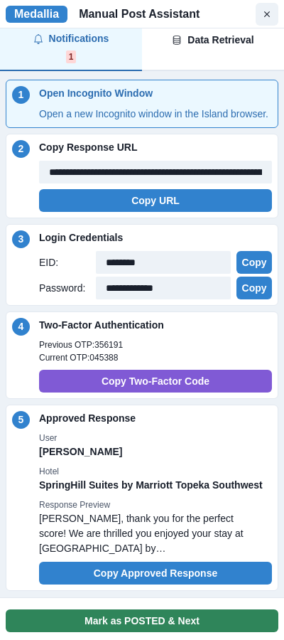
click at [120, 624] on button "Mark as POSTED & Next" at bounding box center [142, 620] width 273 height 23
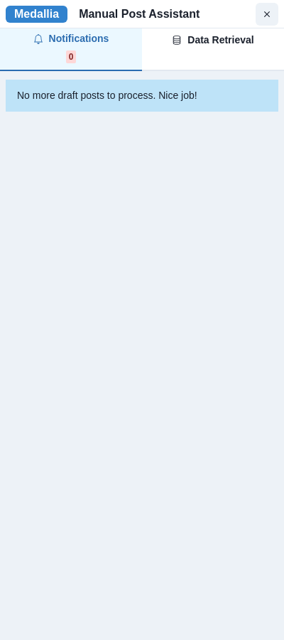
click at [219, 40] on div "Data Retrieval" at bounding box center [213, 40] width 82 height 15
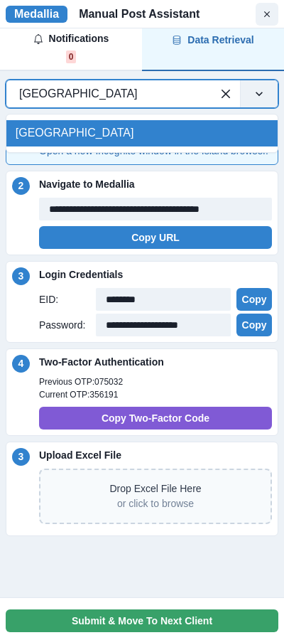
click at [193, 90] on div at bounding box center [109, 94] width 180 height 20
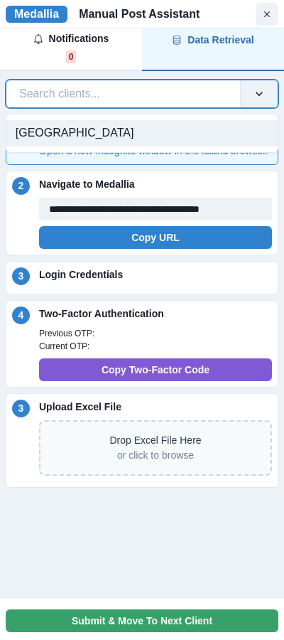
click at [171, 86] on div at bounding box center [123, 94] width 208 height 20
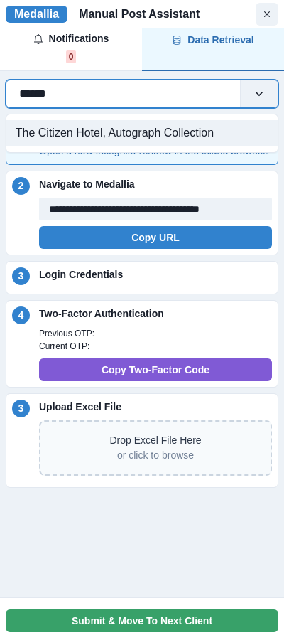
type input "*******"
click at [159, 136] on div "The Citizen Hotel, Autograph Collection" at bounding box center [142, 133] width 272 height 26
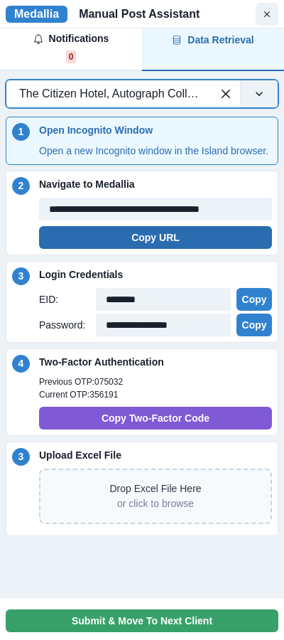
click at [186, 245] on button "Copy URL" at bounding box center [155, 237] width 233 height 23
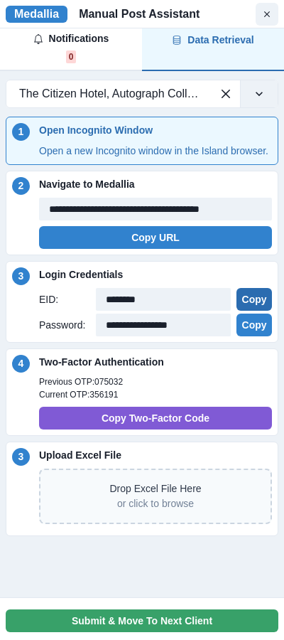
click at [253, 311] on button "Copy" at bounding box center [255, 299] width 36 height 23
click at [262, 336] on button "Copy" at bounding box center [255, 325] width 36 height 23
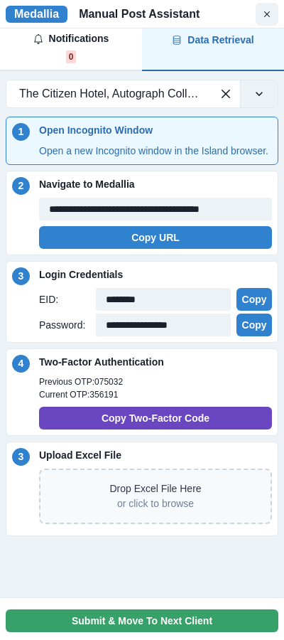
click at [135, 430] on button "Copy Two-Factor Code" at bounding box center [155, 418] width 233 height 23
click at [129, 430] on button "Copy Two-Factor Code" at bounding box center [155, 418] width 233 height 23
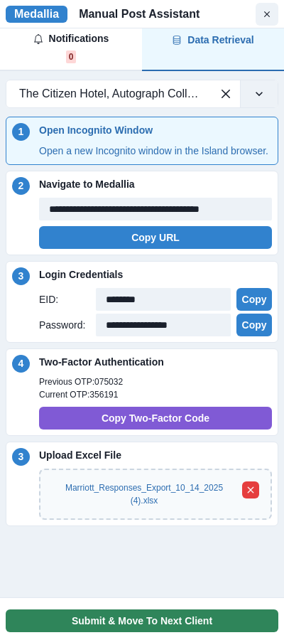
click at [147, 624] on button "Submit & Move To Next Client" at bounding box center [142, 620] width 273 height 23
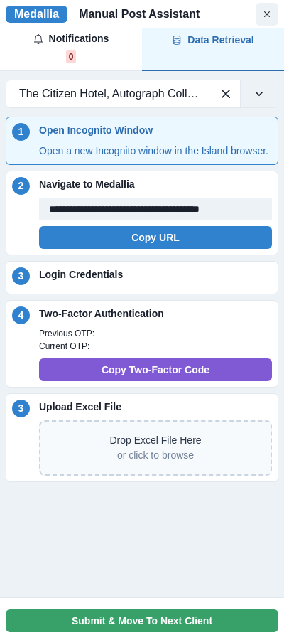
click at [127, 56] on button "Notifications 0" at bounding box center [71, 49] width 142 height 43
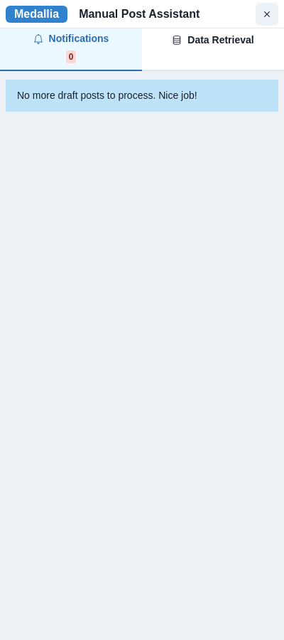
click at [183, 50] on span "1/300" at bounding box center [185, 56] width 27 height 13
click at [76, 36] on div "Notifications" at bounding box center [71, 38] width 76 height 15
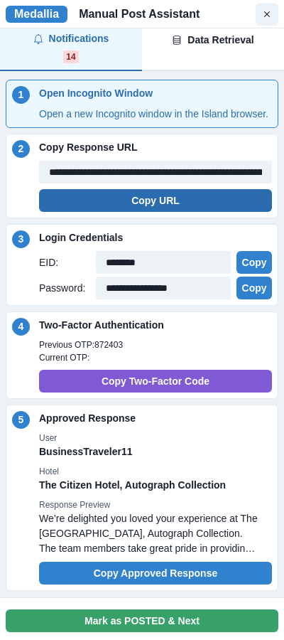
click at [169, 212] on button "Copy URL" at bounding box center [155, 200] width 233 height 23
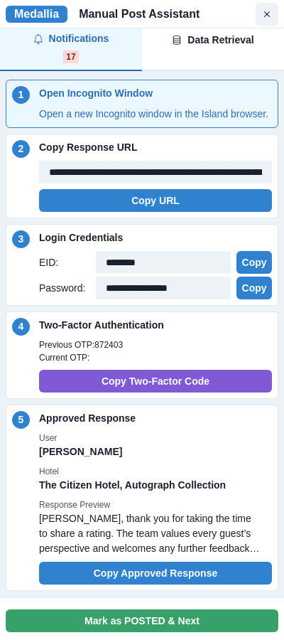
click at [217, 48] on div "Data Retrieval 1/300 0 CYCLES" at bounding box center [213, 48] width 82 height 31
click at [82, 58] on div "Notifications 17" at bounding box center [71, 47] width 76 height 33
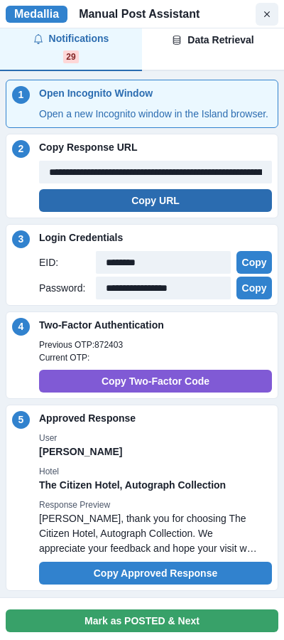
click at [211, 212] on button "Copy URL" at bounding box center [155, 200] width 233 height 23
click at [173, 210] on button "Copy URL" at bounding box center [155, 200] width 233 height 23
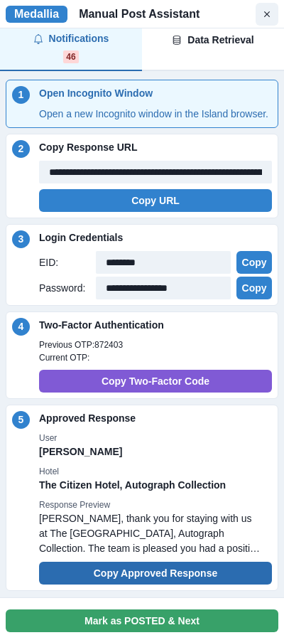
click at [156, 585] on button "Copy Approved Response" at bounding box center [155, 573] width 233 height 23
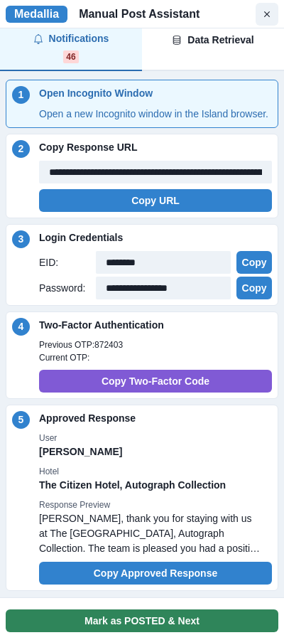
click at [155, 621] on button "Mark as POSTED & Next" at bounding box center [142, 620] width 273 height 23
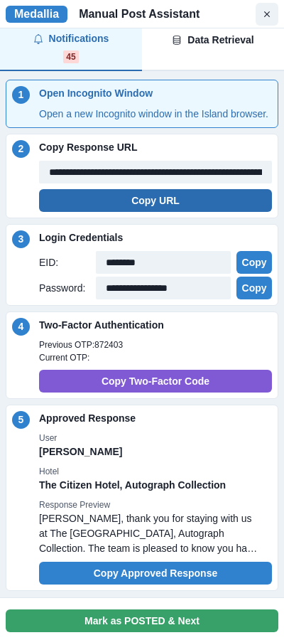
click at [180, 212] on button "Copy URL" at bounding box center [155, 200] width 233 height 23
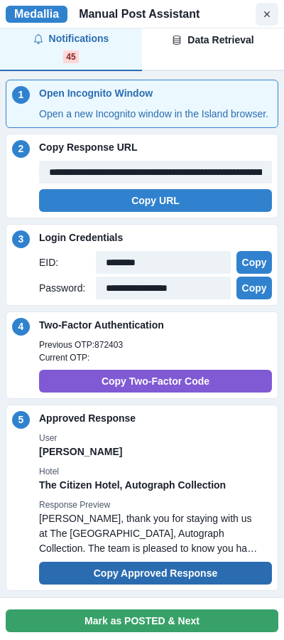
click at [136, 585] on button "Copy Approved Response" at bounding box center [155, 573] width 233 height 23
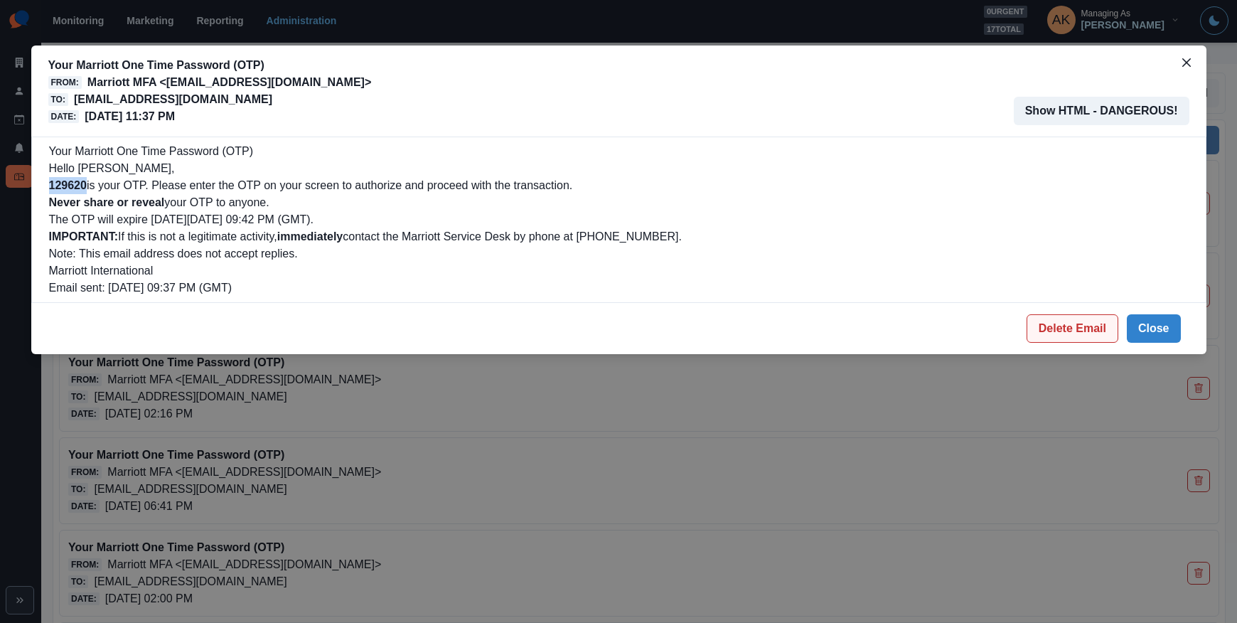
click at [1105, 336] on button "Delete Email" at bounding box center [1073, 328] width 92 height 28
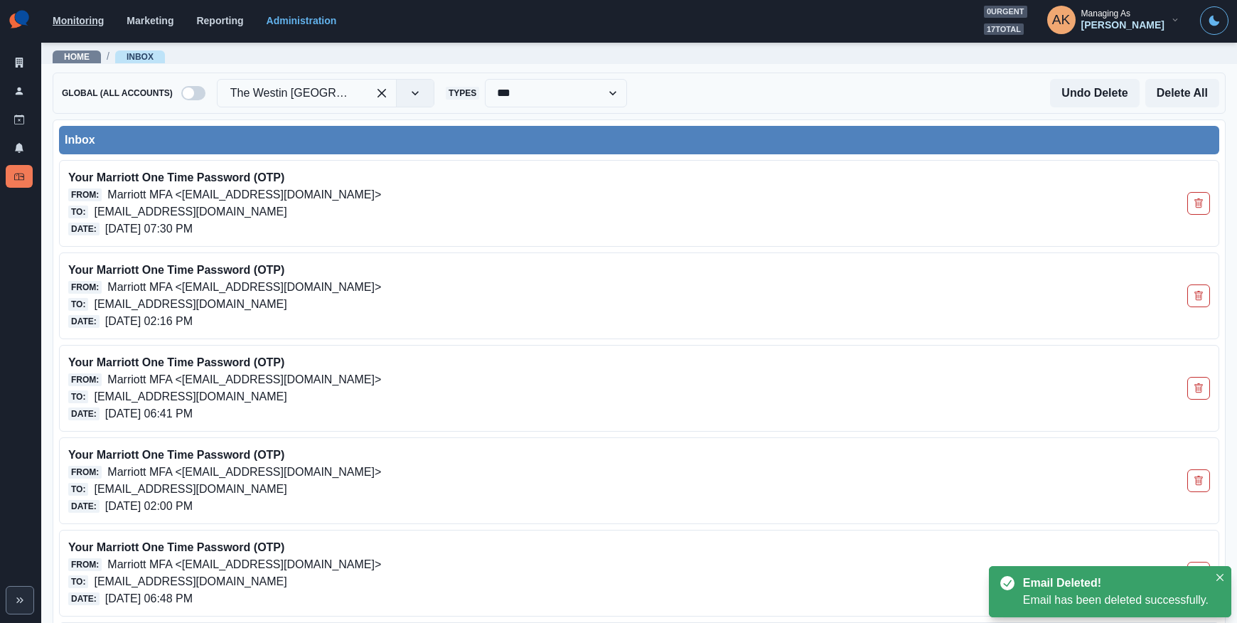
click at [82, 23] on link "Monitoring" at bounding box center [78, 20] width 51 height 11
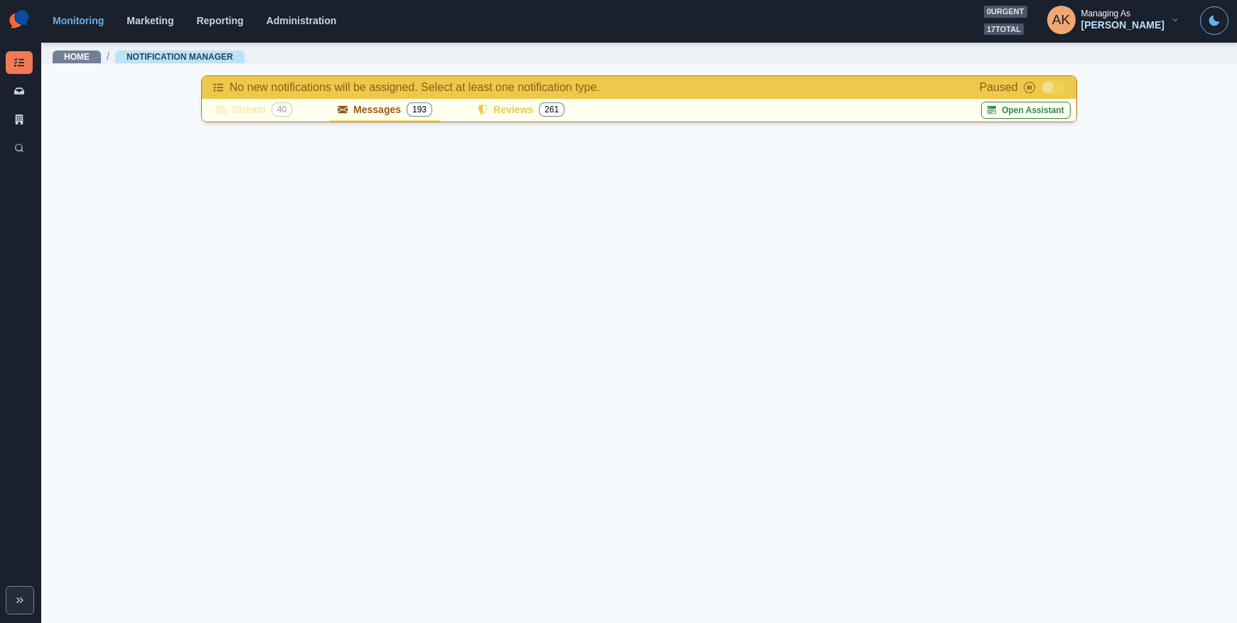
click at [376, 115] on button "Messages 193" at bounding box center [385, 110] width 112 height 23
click at [1053, 87] on span at bounding box center [1048, 87] width 11 height 11
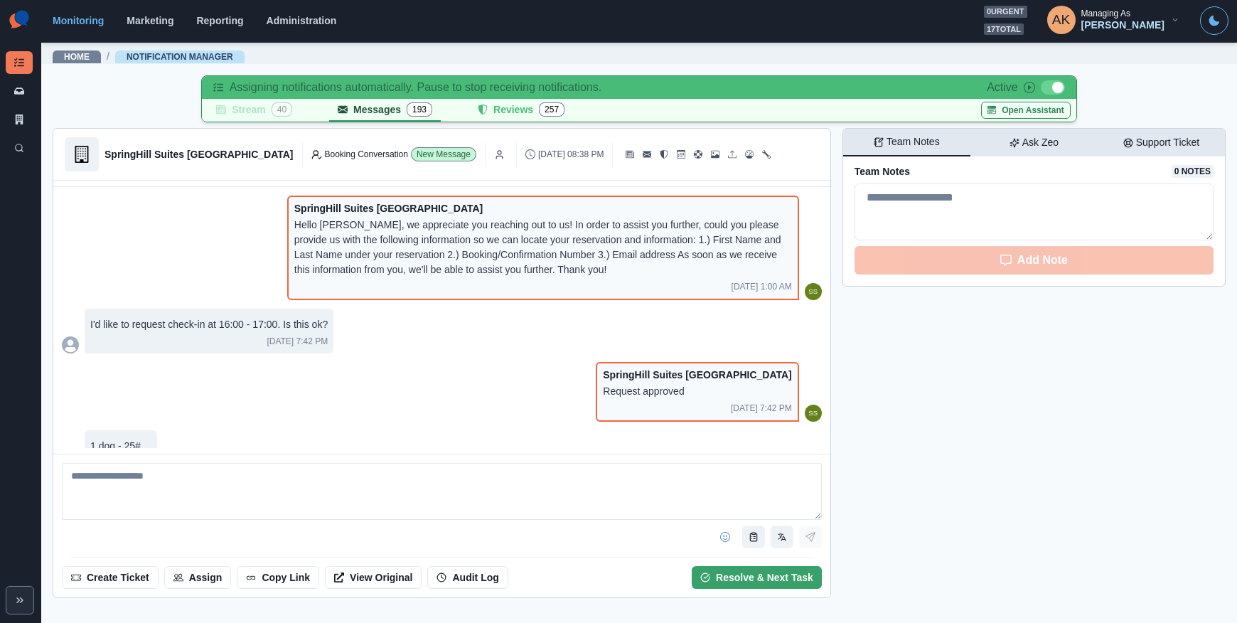
scroll to position [35, 0]
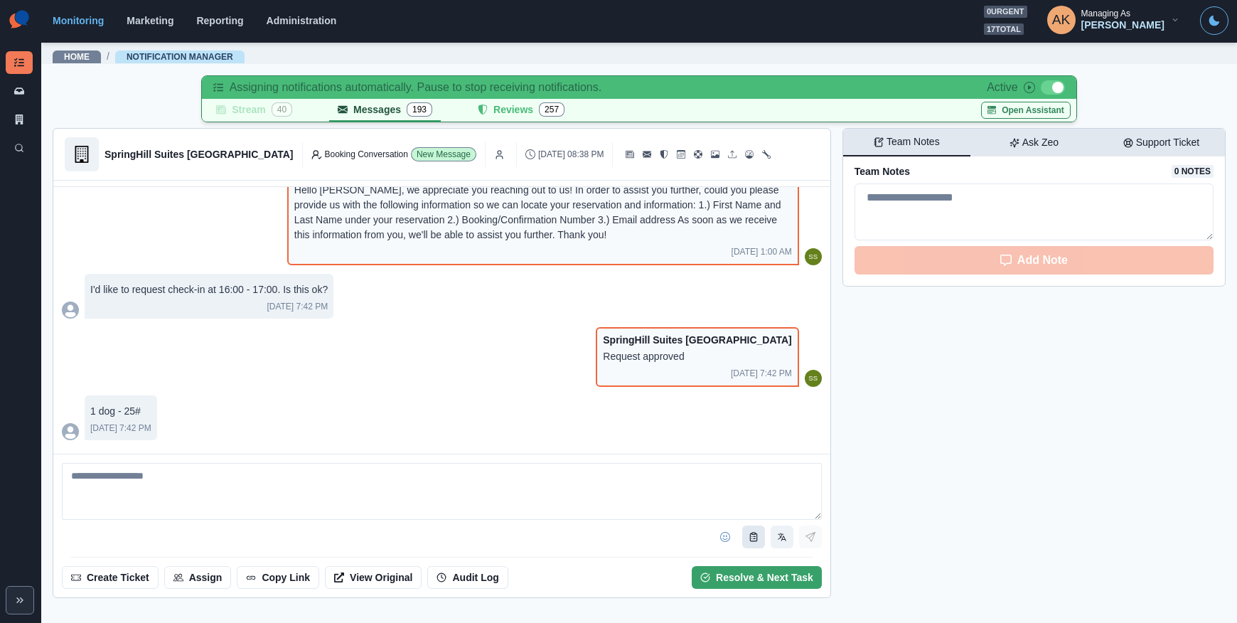
click at [756, 535] on icon "Use template" at bounding box center [754, 537] width 10 height 10
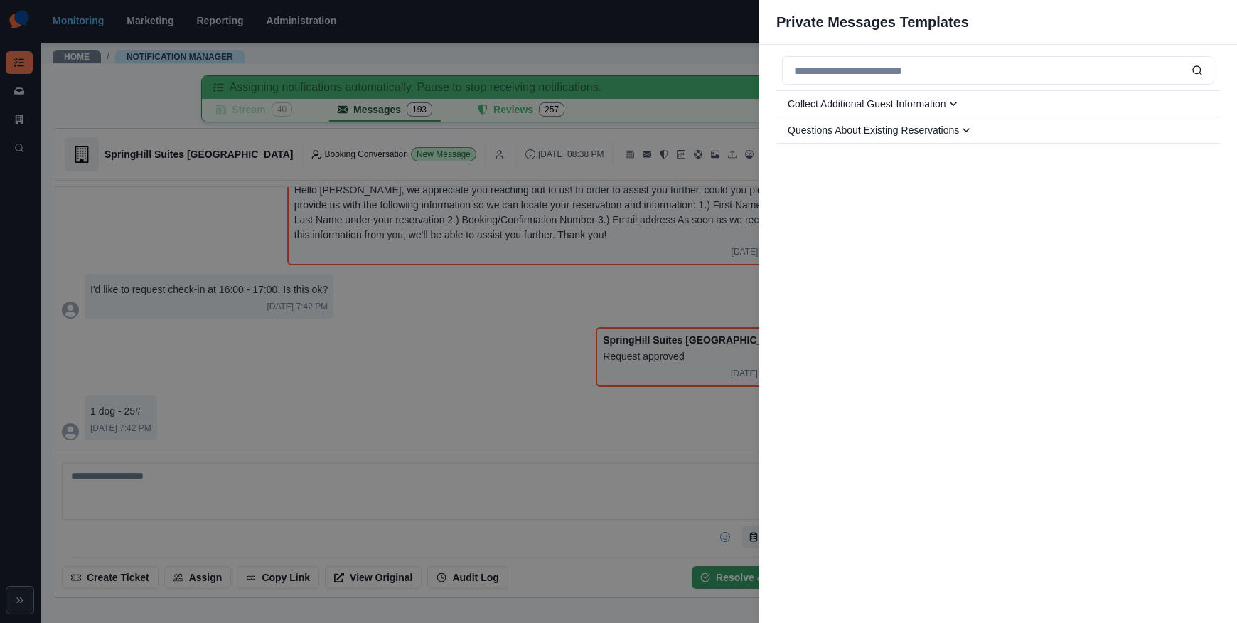
click at [748, 531] on div "Private Messages Templates Collect Additional Guest Information Generic collect…" at bounding box center [618, 311] width 1237 height 623
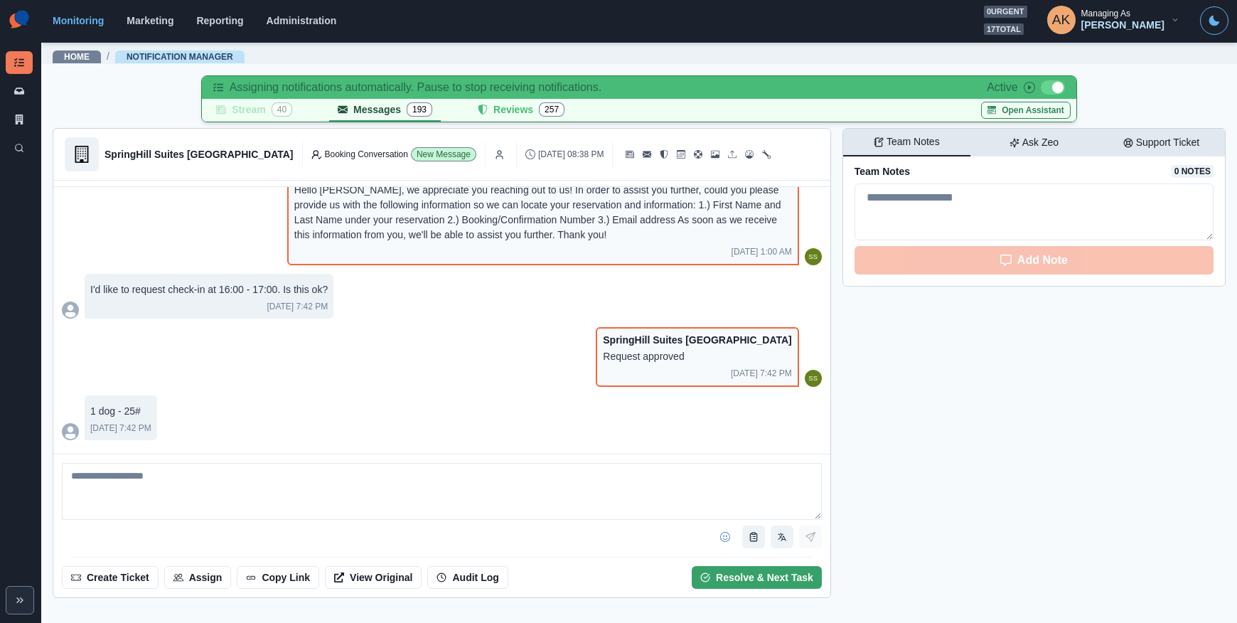
click at [748, 531] on button "Use template" at bounding box center [753, 537] width 23 height 23
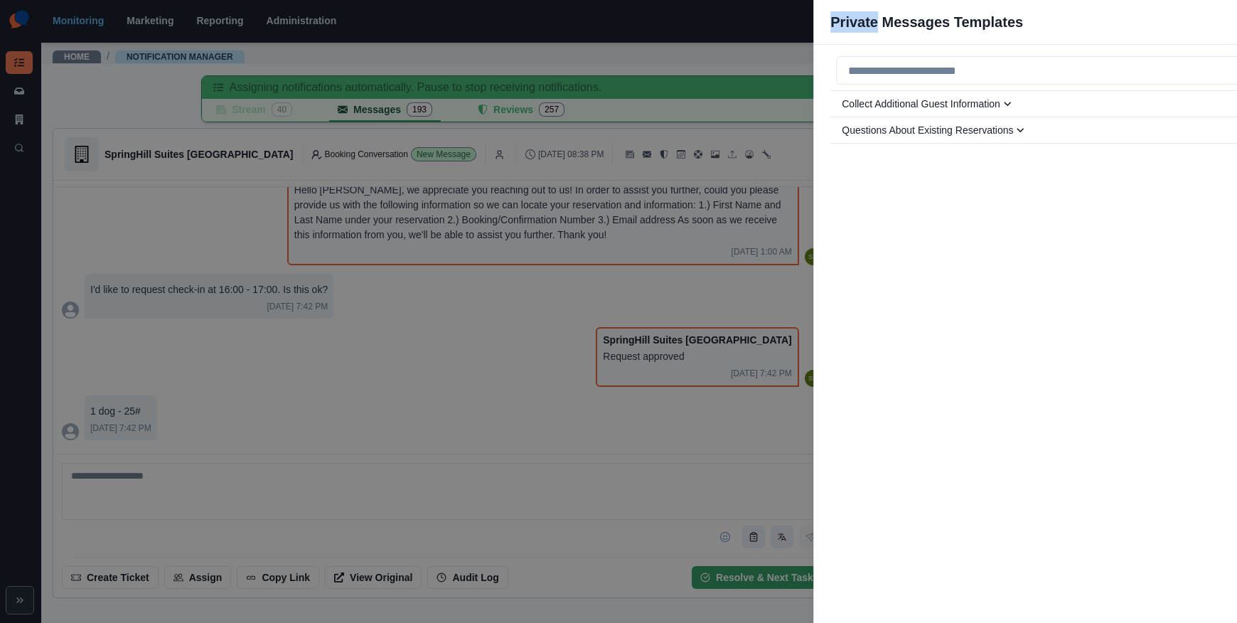
click at [748, 531] on div "Private Messages Templates Collect Additional Guest Information Generic collect…" at bounding box center [618, 311] width 1237 height 623
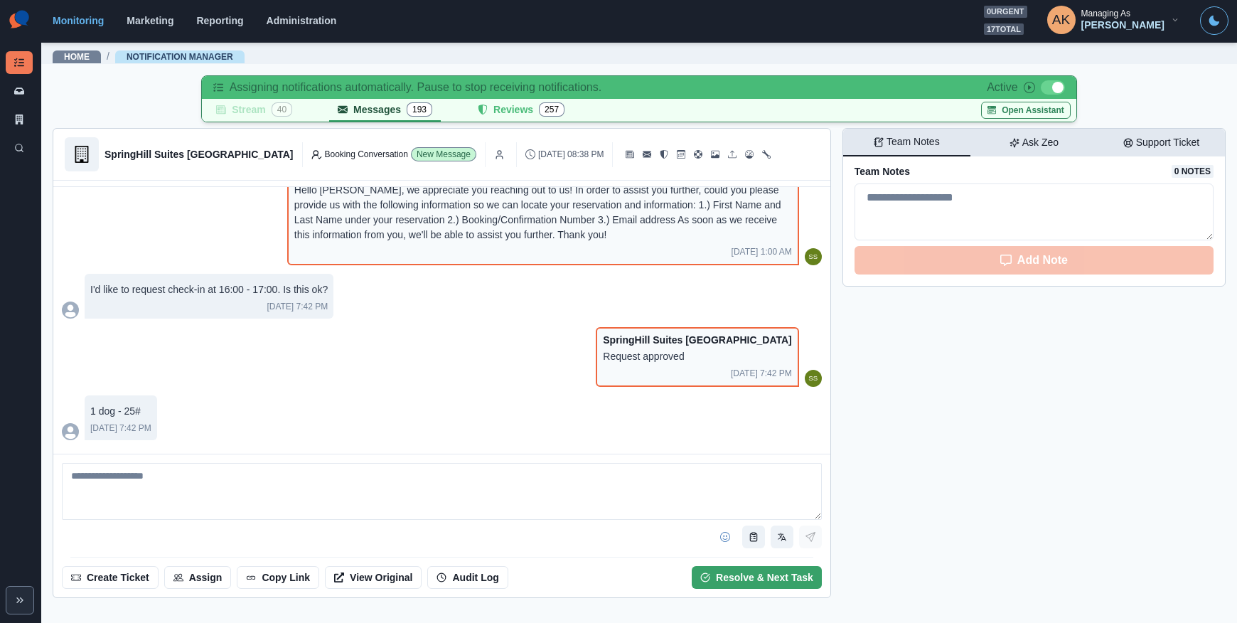
click at [748, 531] on button "Use template" at bounding box center [753, 537] width 23 height 23
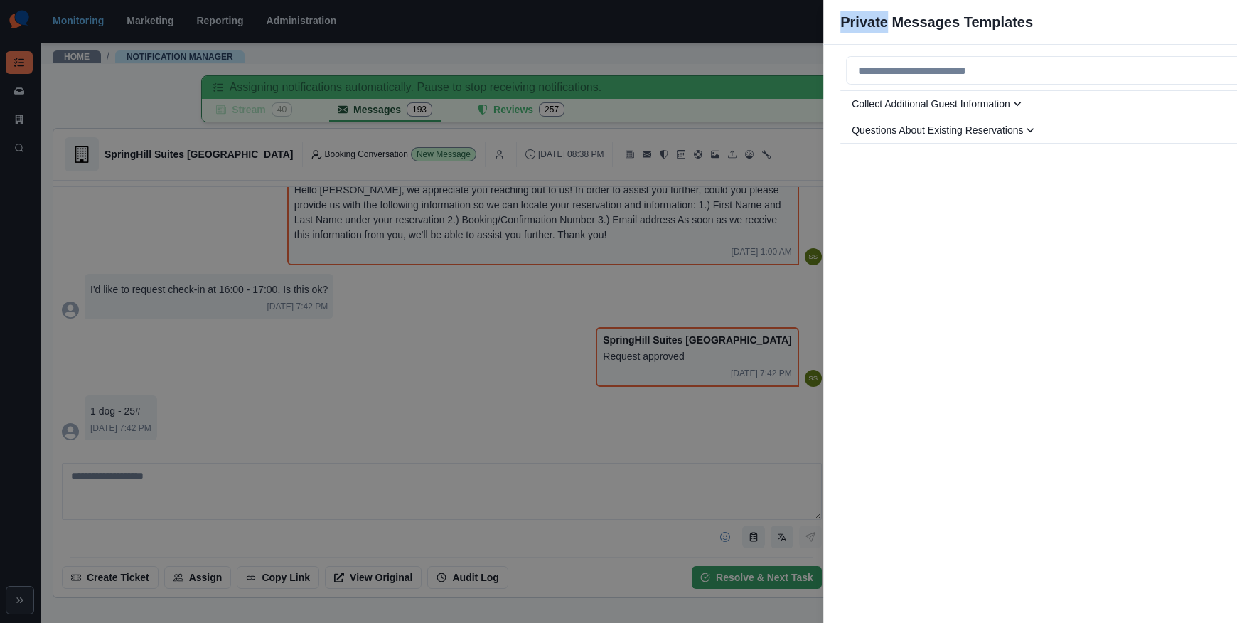
click at [748, 531] on div "Private Messages Templates Collect Additional Guest Information Generic collect…" at bounding box center [618, 311] width 1237 height 623
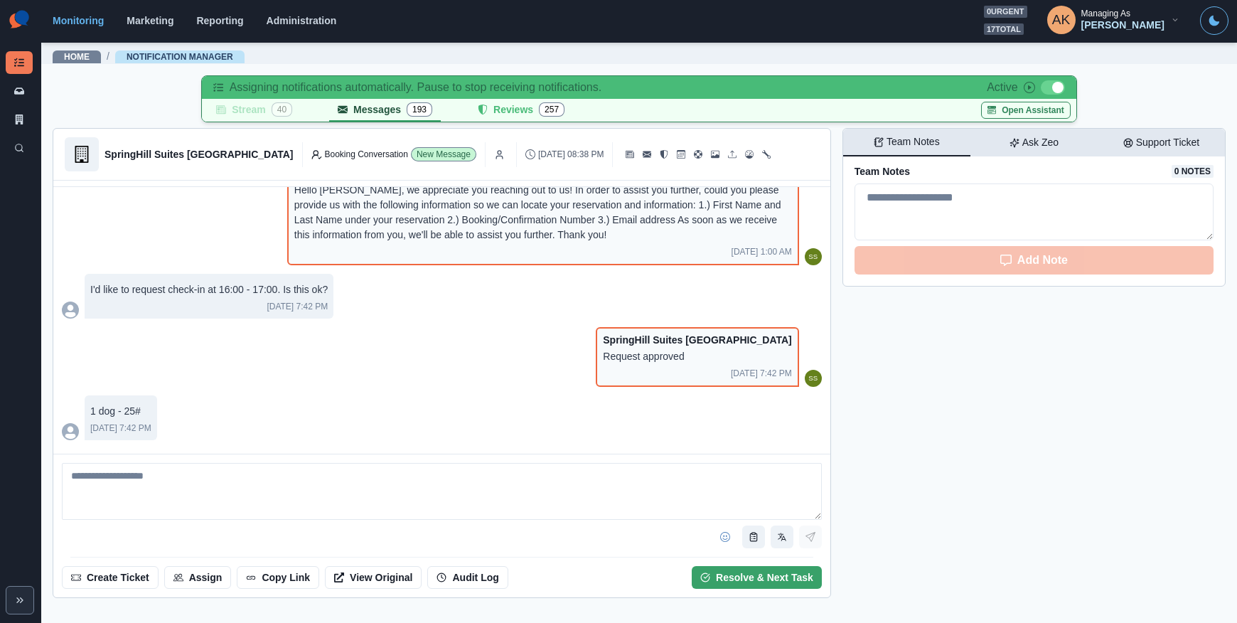
click at [748, 531] on button "Use template" at bounding box center [753, 537] width 23 height 23
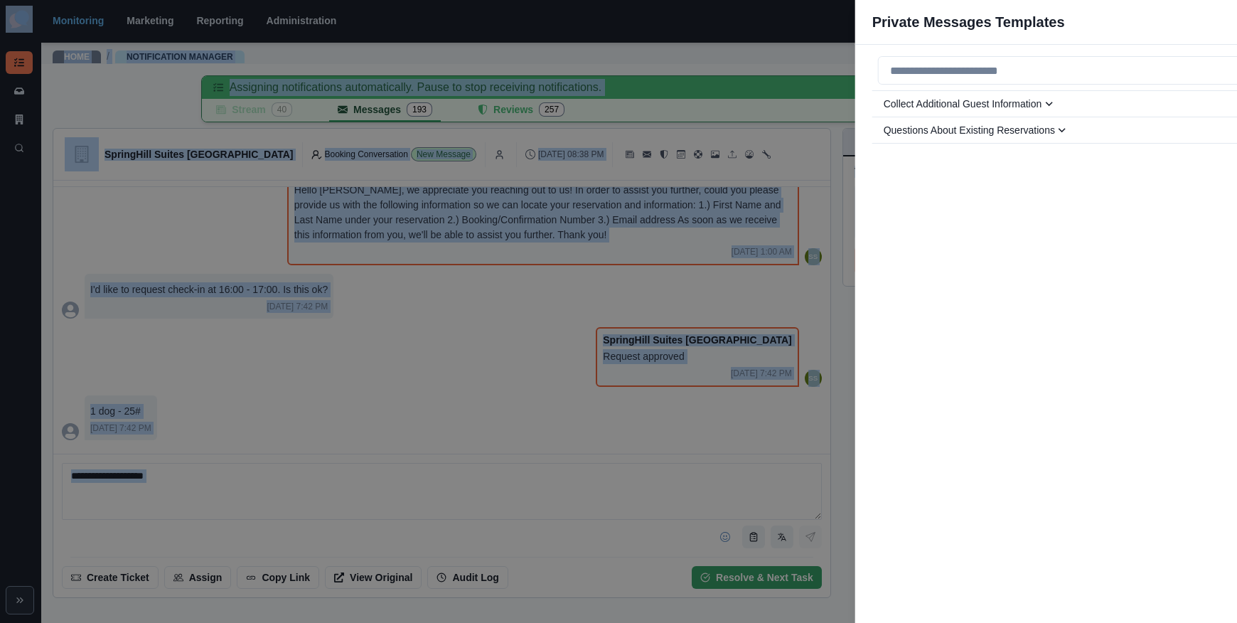
click at [748, 531] on div "Private Messages Templates Collect Additional Guest Information Generic collect…" at bounding box center [618, 311] width 1237 height 623
click at [748, 531] on button "Use template" at bounding box center [753, 537] width 23 height 23
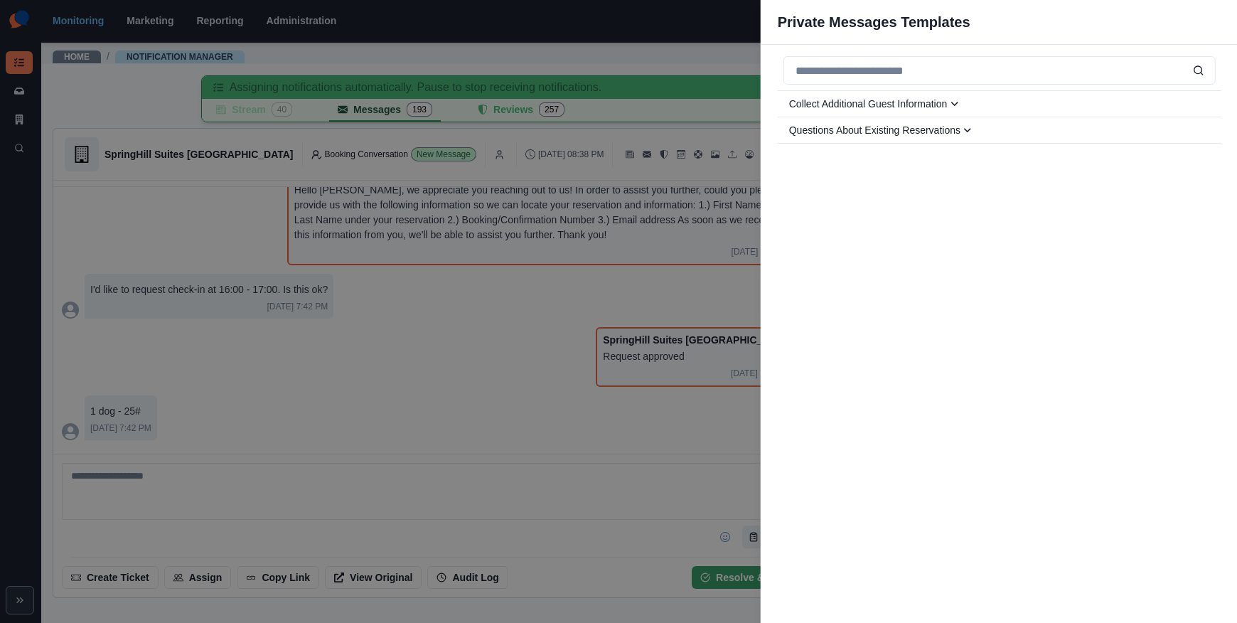
click at [748, 531] on div "Private Messages Templates Collect Additional Guest Information Generic collect…" at bounding box center [618, 311] width 1237 height 623
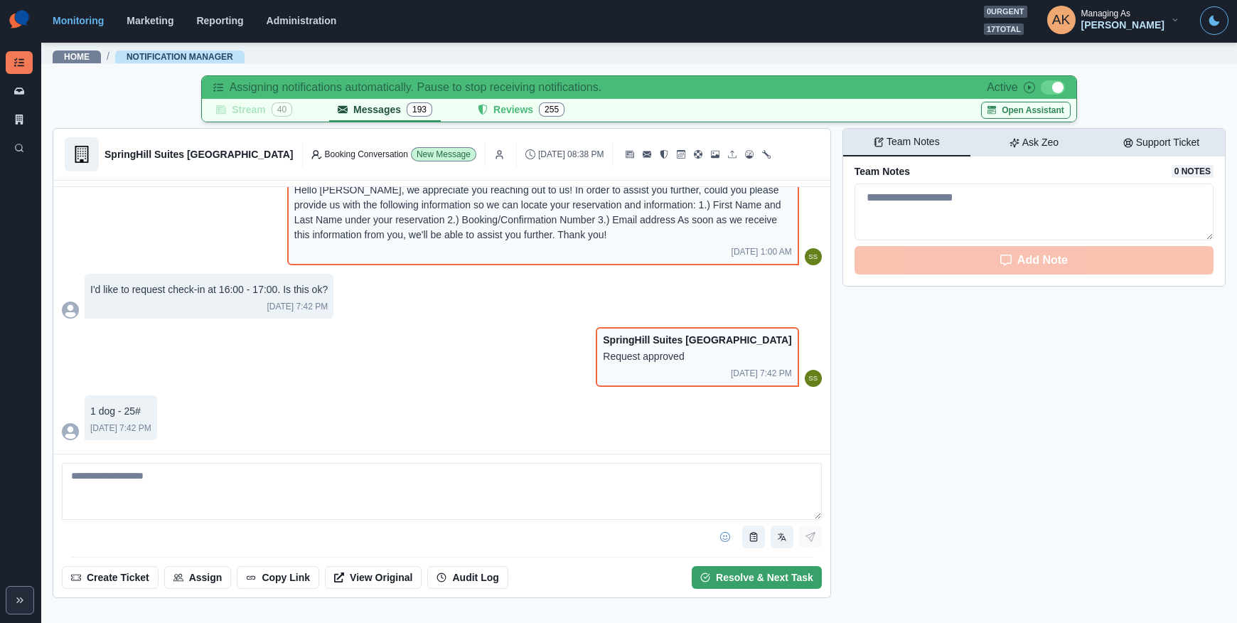
click at [1054, 87] on span at bounding box center [1058, 87] width 11 height 11
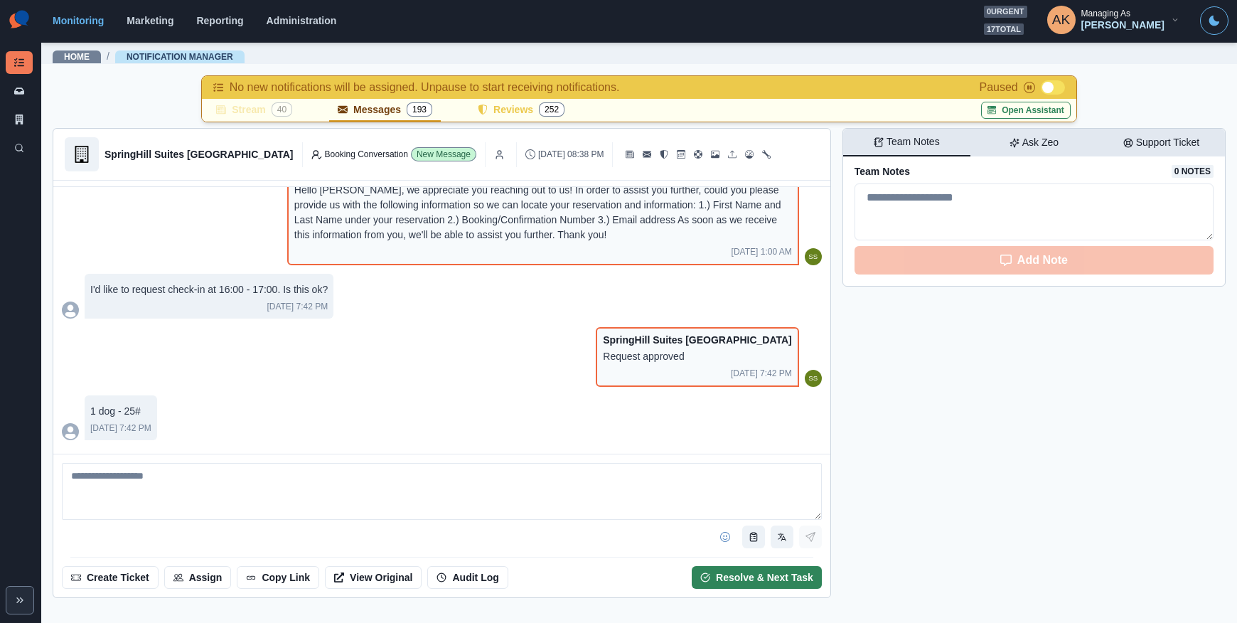
click at [766, 573] on div "Resolve & Next Task" at bounding box center [764, 578] width 97 height 12
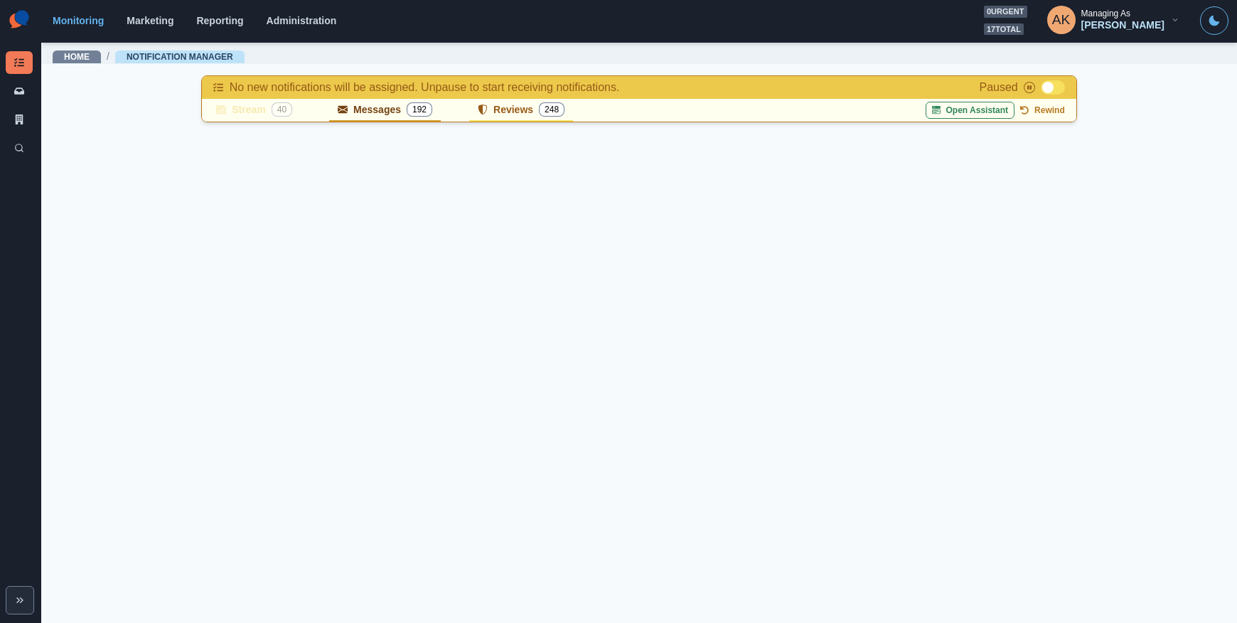
click at [500, 117] on button "Reviews 248" at bounding box center [521, 110] width 104 height 23
click at [409, 116] on button "Messages 192" at bounding box center [385, 110] width 112 height 23
click at [1055, 91] on span at bounding box center [1053, 87] width 24 height 14
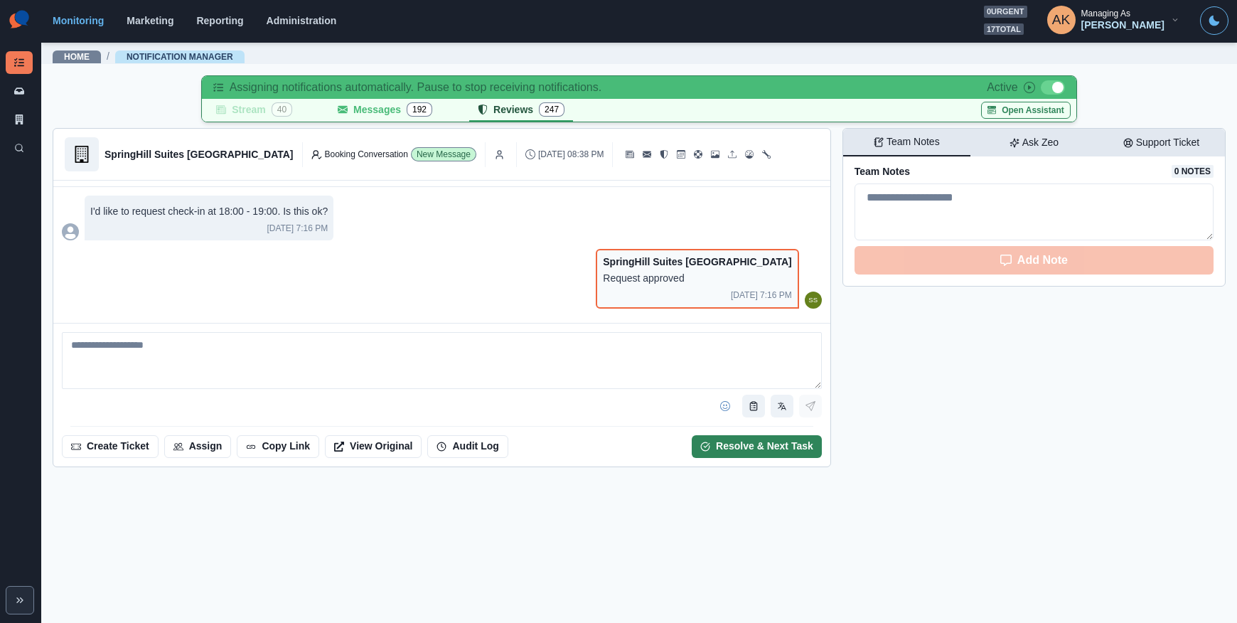
click at [770, 444] on div "Resolve & Next Task" at bounding box center [764, 446] width 97 height 12
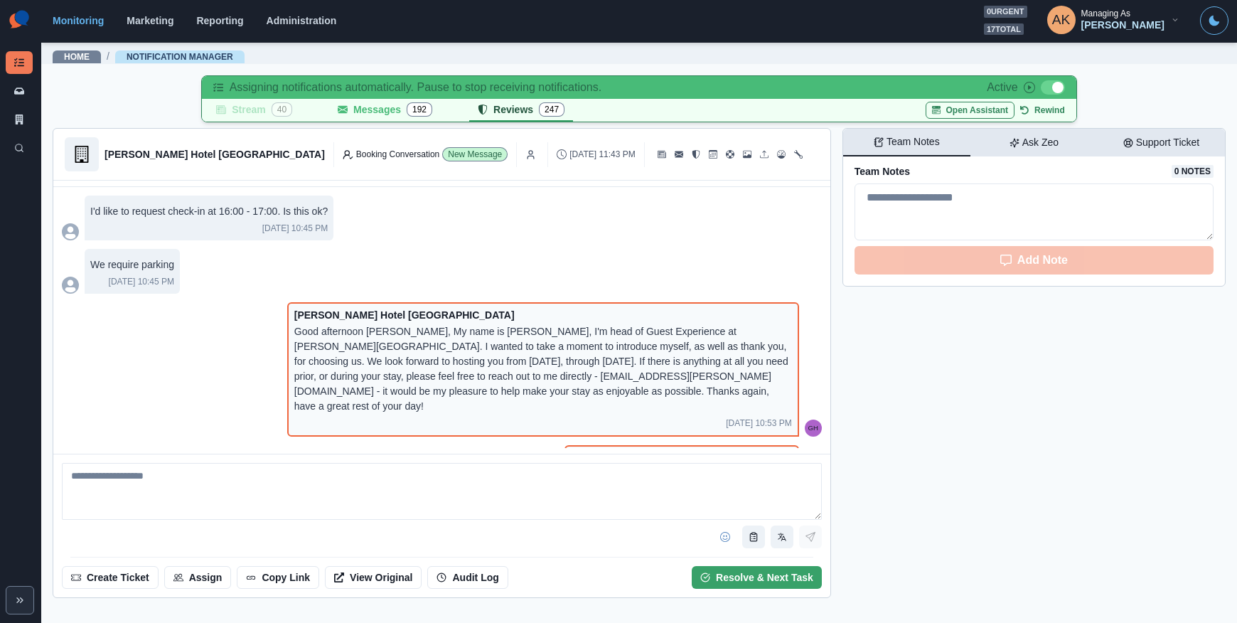
click at [1046, 87] on span at bounding box center [1053, 87] width 24 height 14
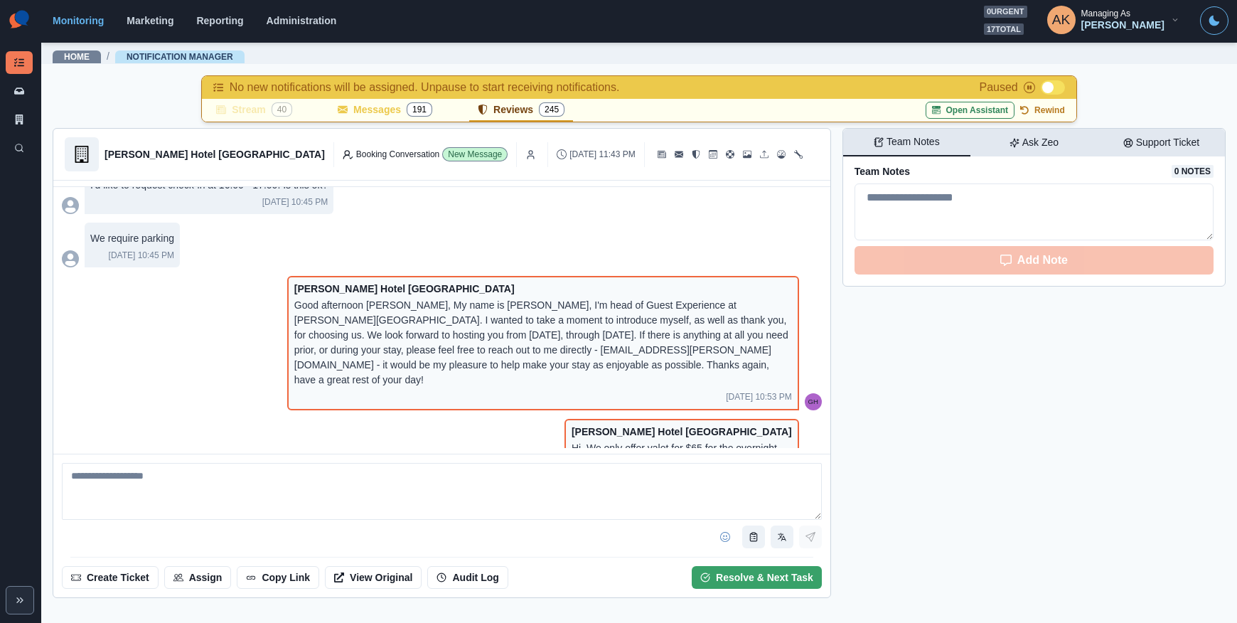
scroll to position [0, 0]
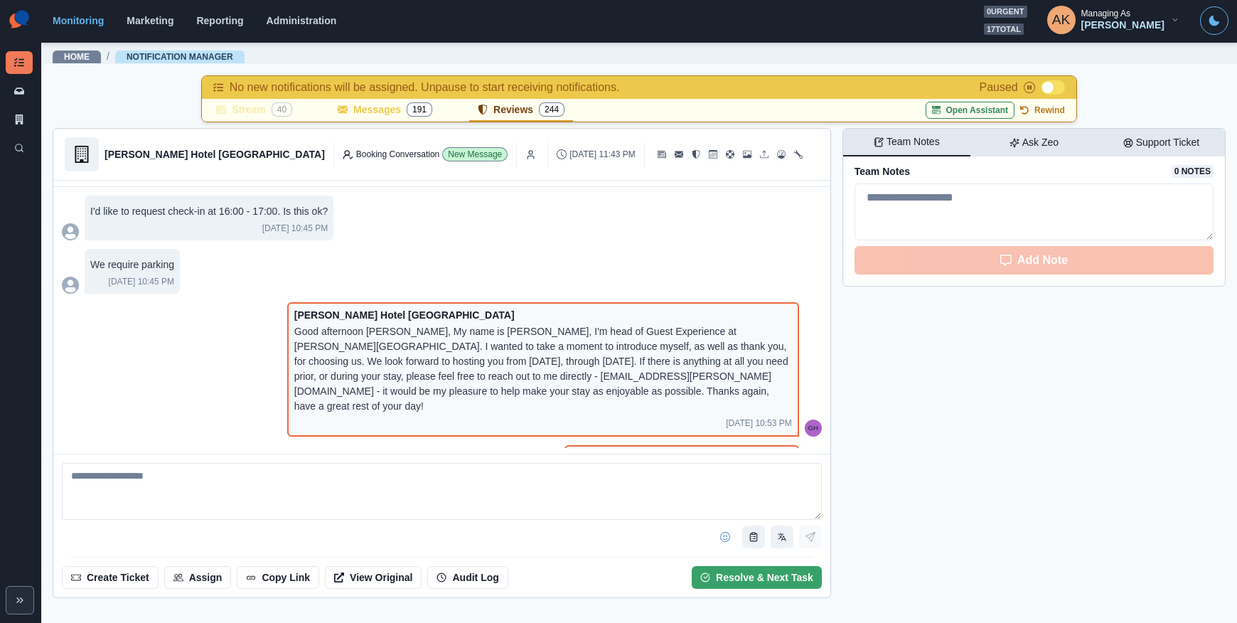
click at [1178, 133] on button "Support Ticket" at bounding box center [1161, 143] width 127 height 28
click at [927, 144] on p "Team Notes" at bounding box center [913, 141] width 53 height 15
